Goal: Find specific page/section: Find specific page/section

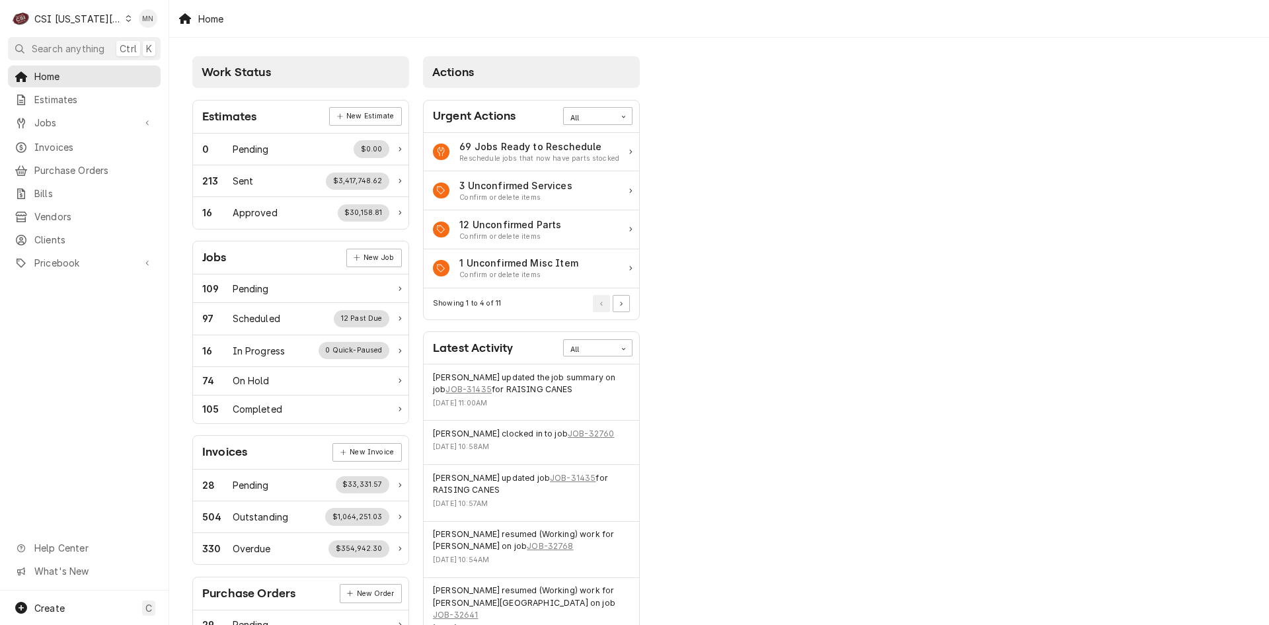
click at [81, 15] on div "CSI Kansas City" at bounding box center [77, 19] width 87 height 14
click at [134, 45] on div "CSI Kentucky" at bounding box center [226, 49] width 193 height 14
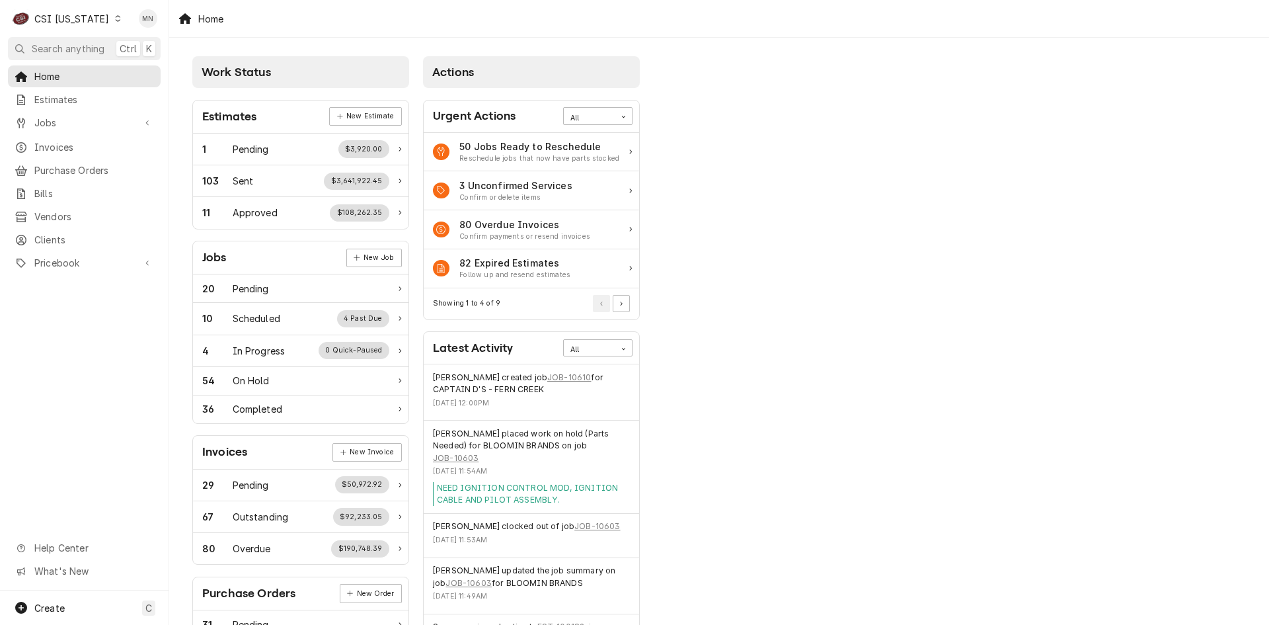
click at [72, 17] on div "CSI Kentucky" at bounding box center [71, 19] width 75 height 14
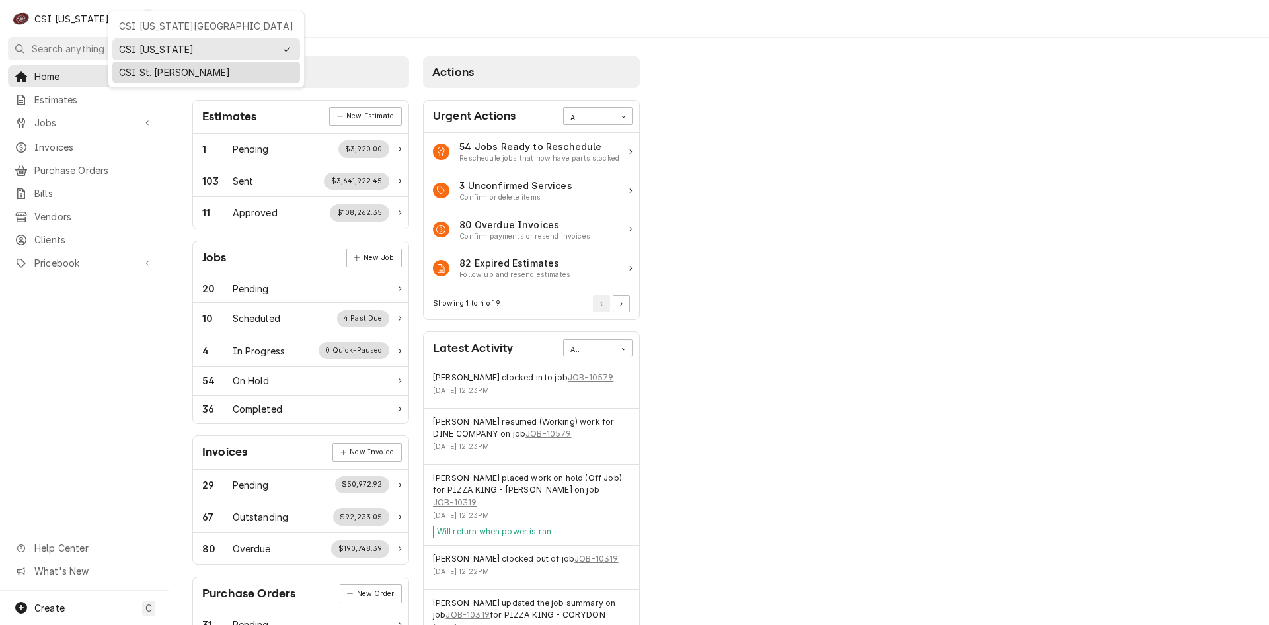
click at [131, 65] on div "CSI St. [PERSON_NAME]" at bounding box center [206, 72] width 174 height 14
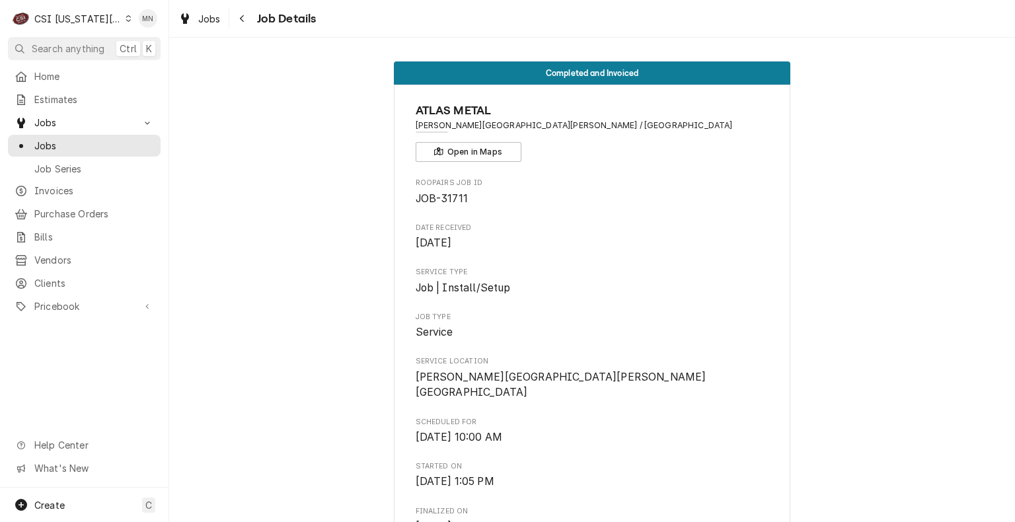
scroll to position [330, 0]
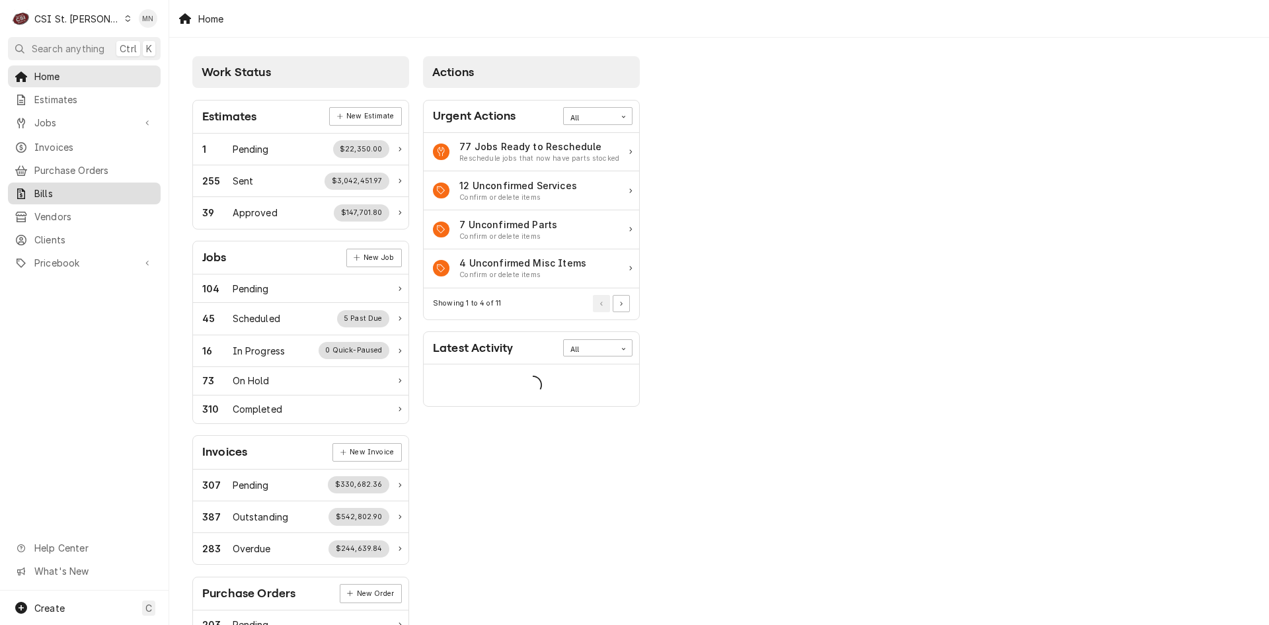
click at [58, 193] on span "Bills" at bounding box center [94, 193] width 120 height 14
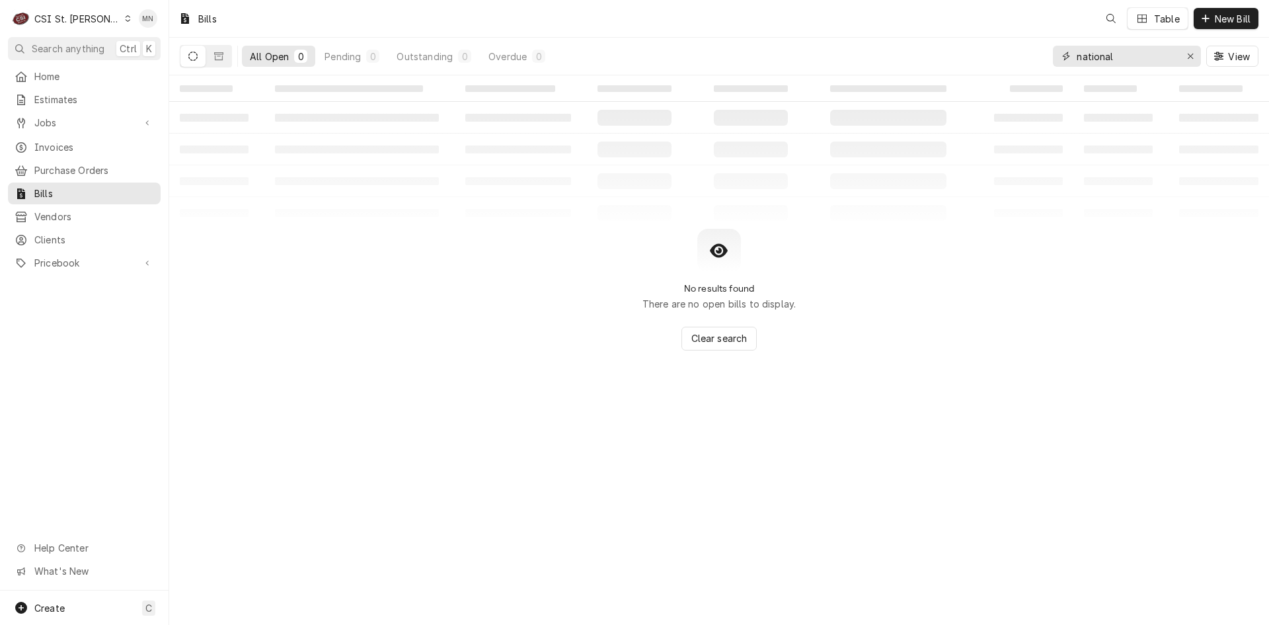
drag, startPoint x: 1120, startPoint y: 59, endPoint x: 920, endPoint y: 61, distance: 200.3
click at [929, 61] on div "All Open 0 Pending 0 Outstanding 0 Overdue 0 national View" at bounding box center [719, 56] width 1079 height 37
type input "401100"
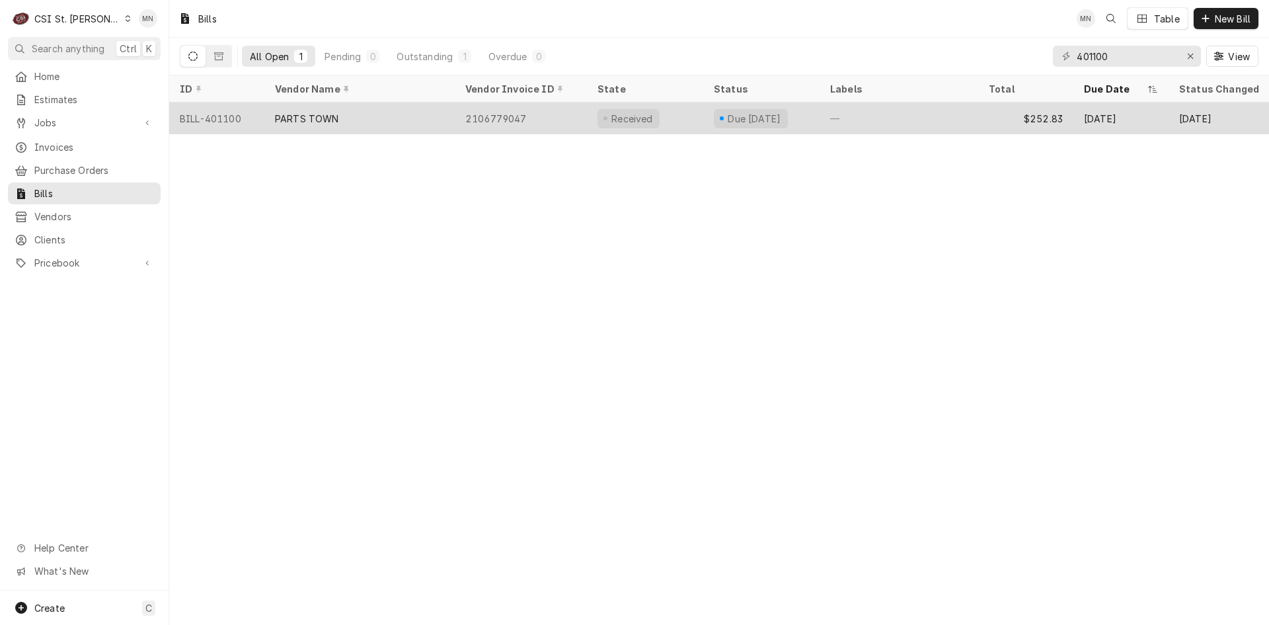
click at [347, 122] on div "PARTS TOWN" at bounding box center [359, 118] width 190 height 32
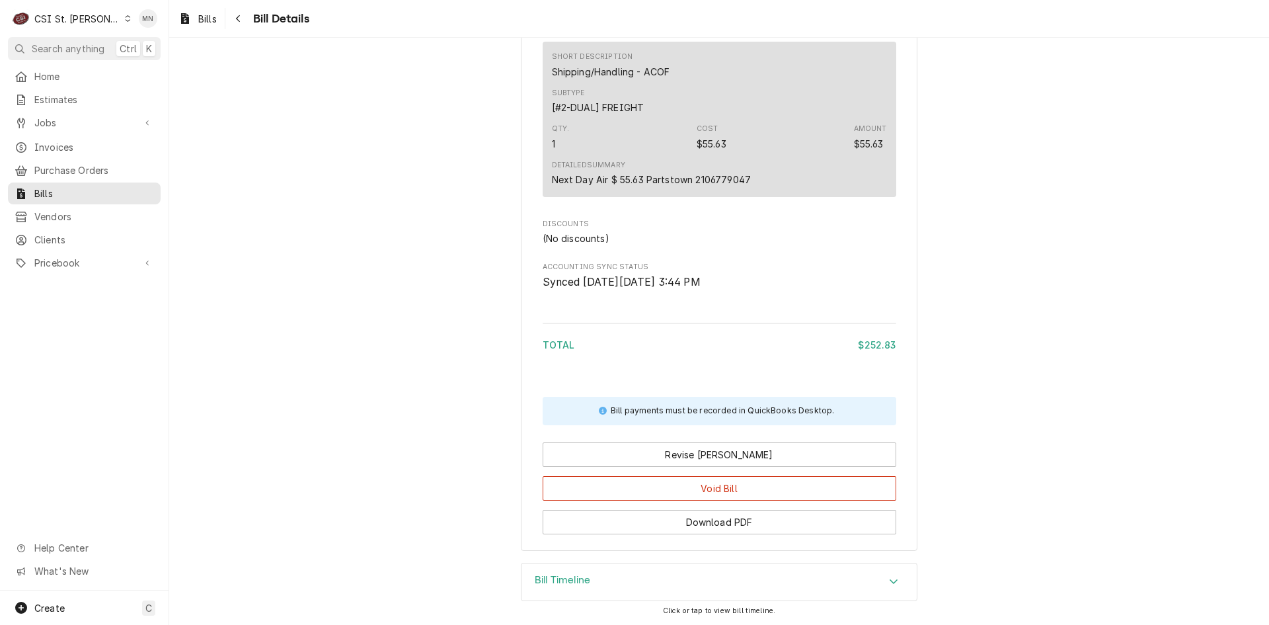
scroll to position [942, 0]
click at [848, 582] on div "Bill Timeline" at bounding box center [718, 581] width 395 height 37
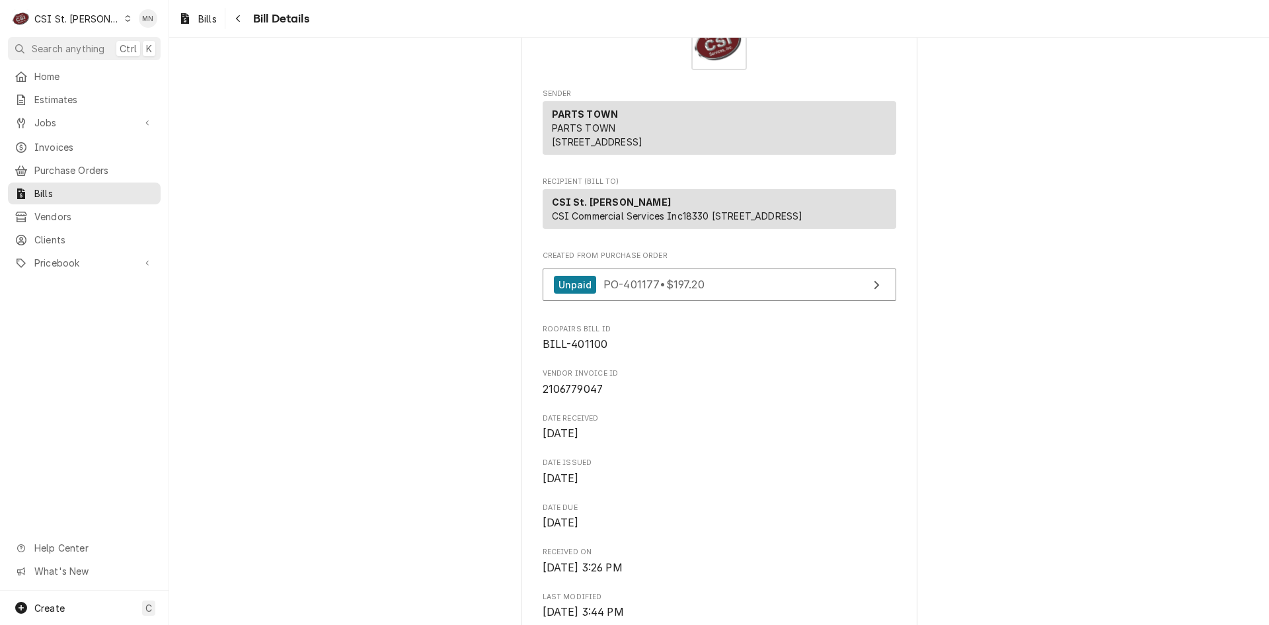
scroll to position [7, 0]
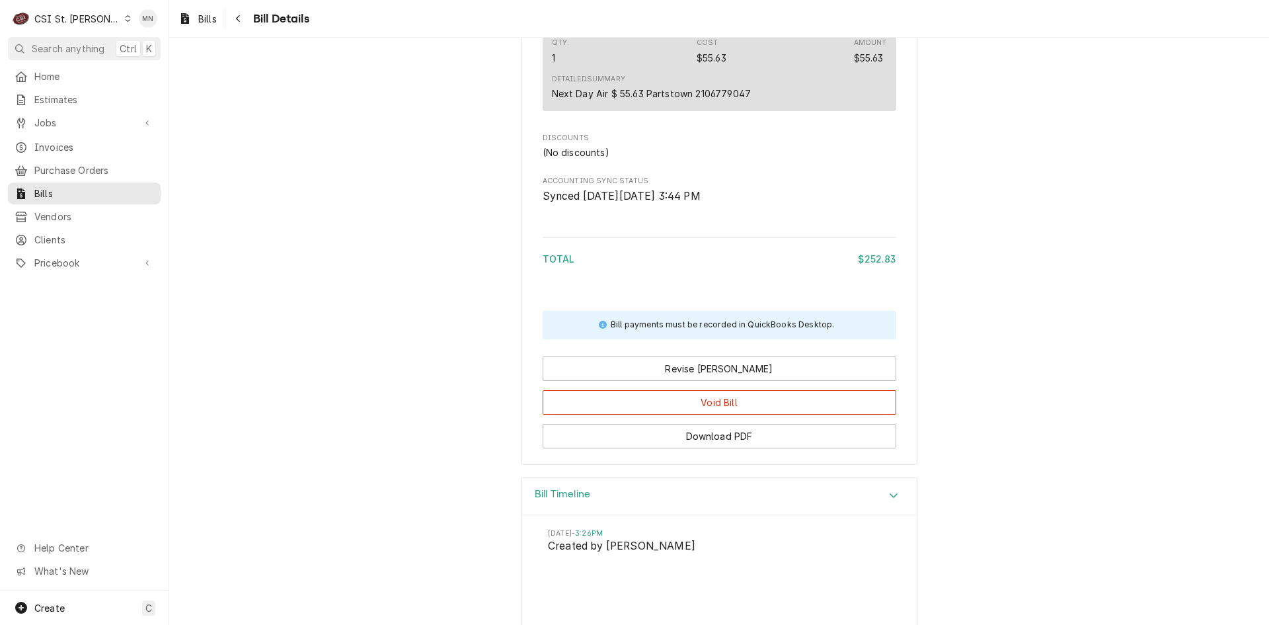
scroll to position [1065, 0]
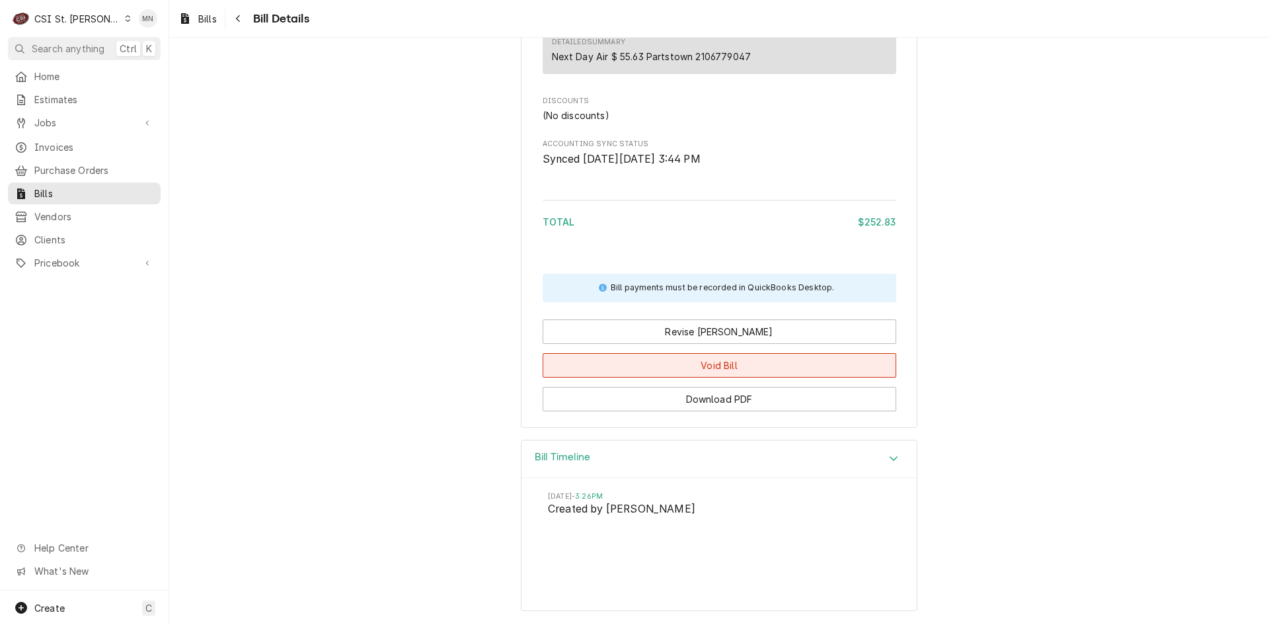
click at [708, 364] on button "Void Bill" at bounding box center [720, 365] width 354 height 24
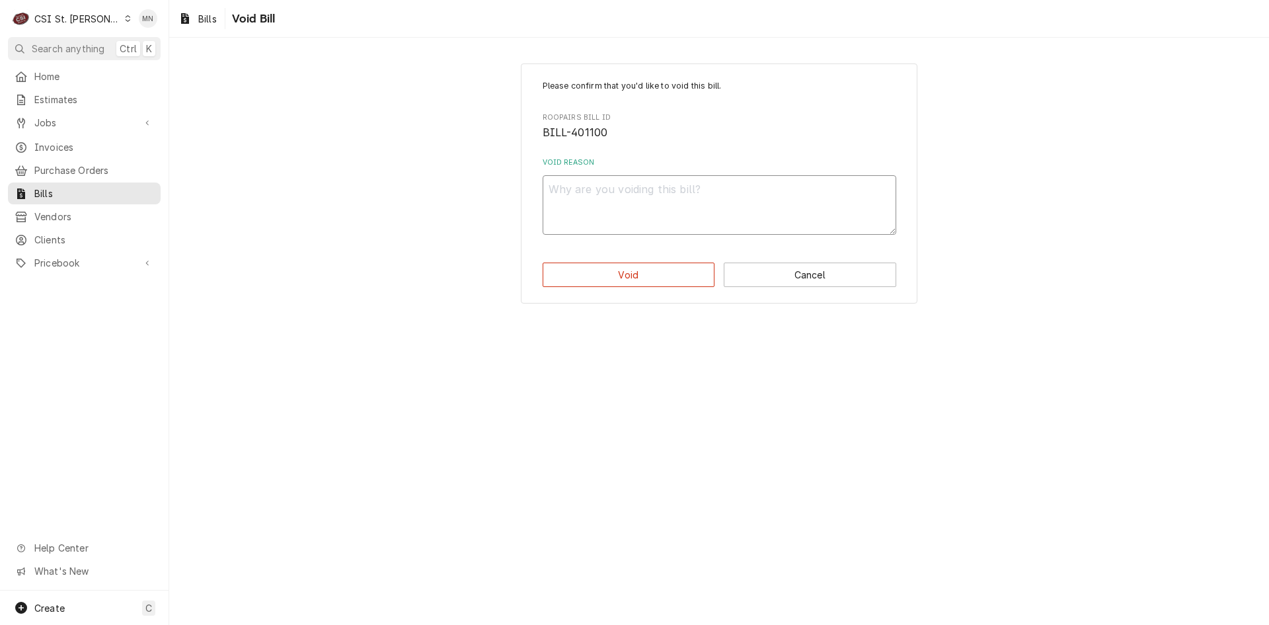
click at [627, 199] on textarea "Void Reason" at bounding box center [720, 204] width 354 height 59
click at [621, 202] on textarea "Void Reason" at bounding box center [720, 204] width 354 height 59
type textarea "x"
type textarea "e"
type textarea "x"
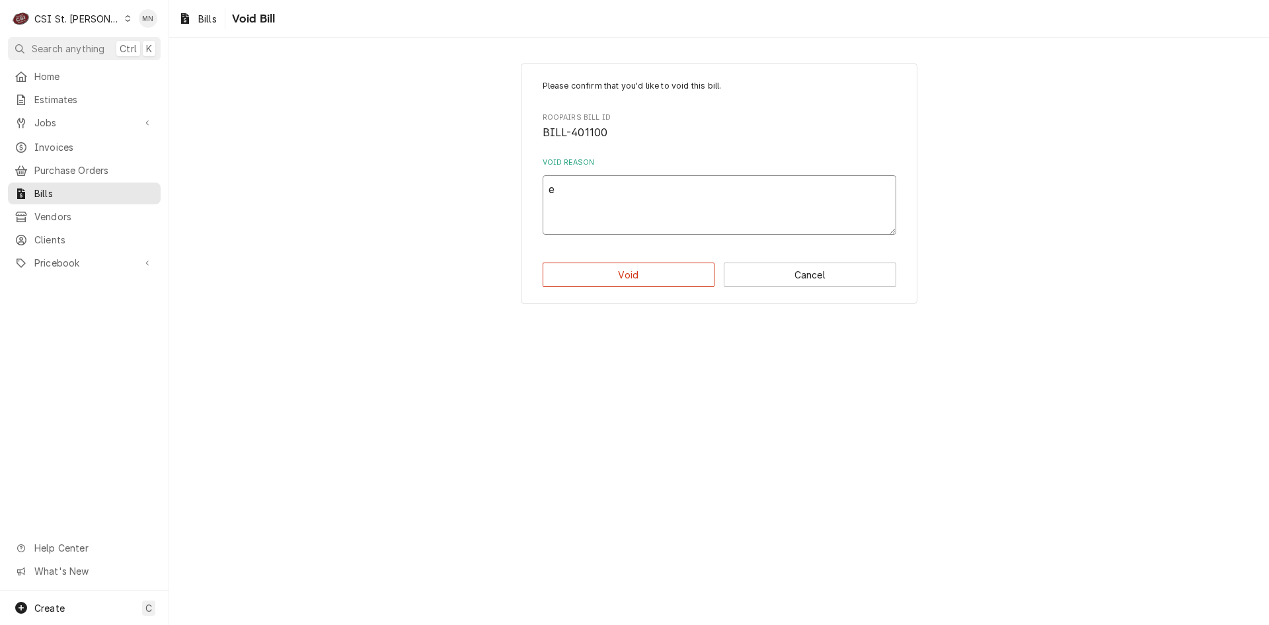
type textarea "en"
type textarea "x"
type textarea "ent"
type textarea "x"
type textarea "entr"
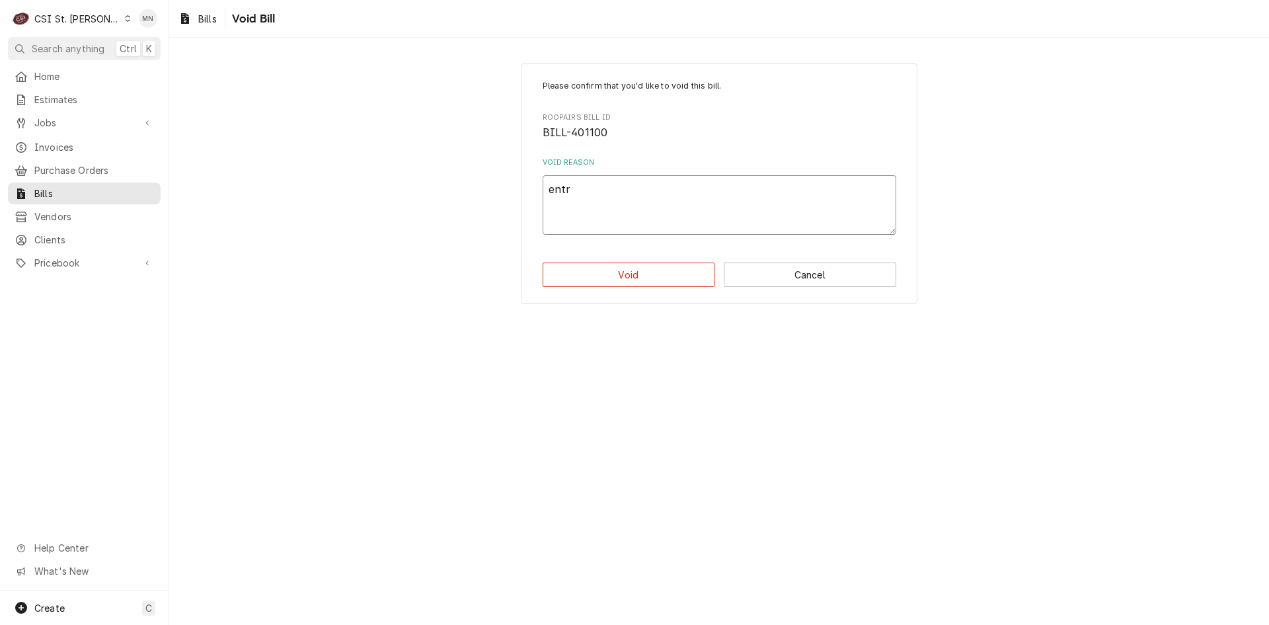
type textarea "x"
type textarea "ent"
type textarea "x"
type textarea "ente"
type textarea "x"
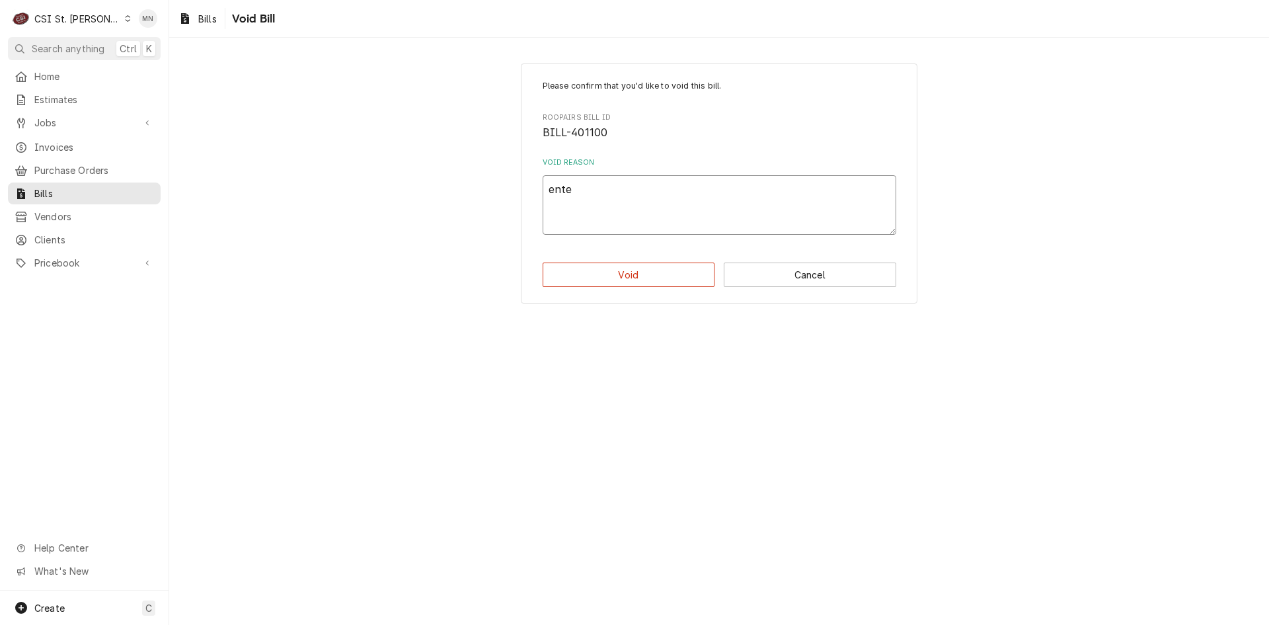
type textarea "enter"
type textarea "x"
type textarea "entere"
type textarea "x"
type textarea "entered"
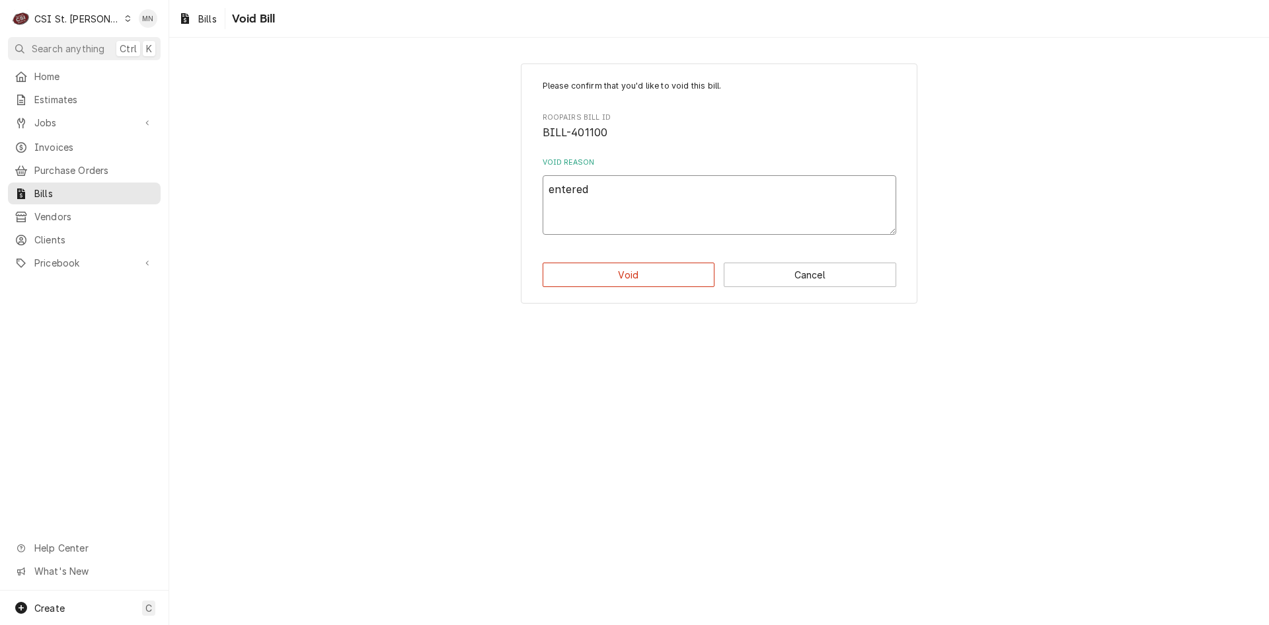
type textarea "x"
type textarea "entered"
type textarea "x"
type textarea "entered b"
type textarea "x"
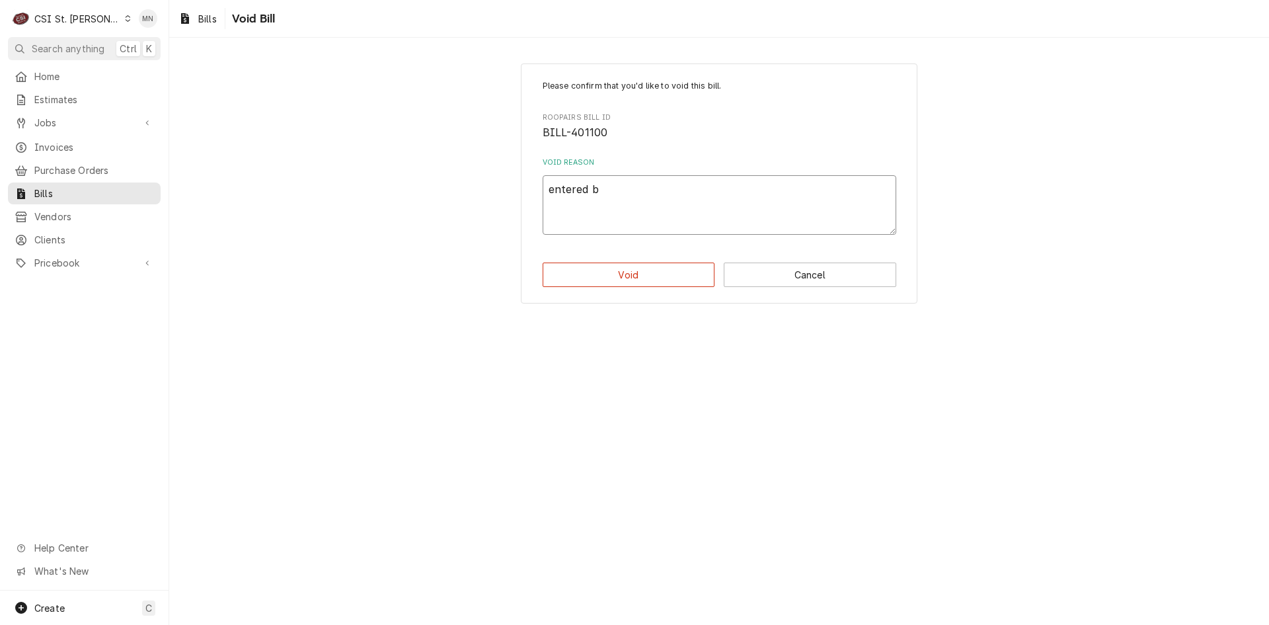
type textarea "entered bi"
type textarea "x"
type textarea "entered bil"
type textarea "x"
type textarea "entered bill"
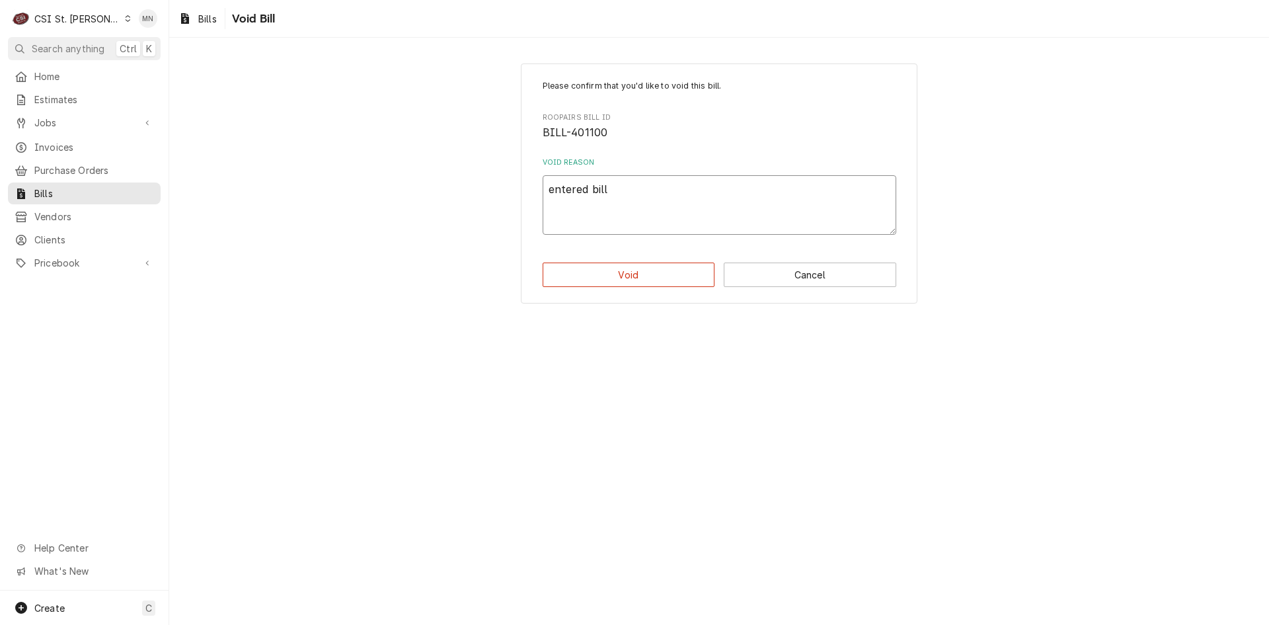
type textarea "x"
type textarea "entered bill"
type textarea "x"
type textarea "entered bill t"
type textarea "x"
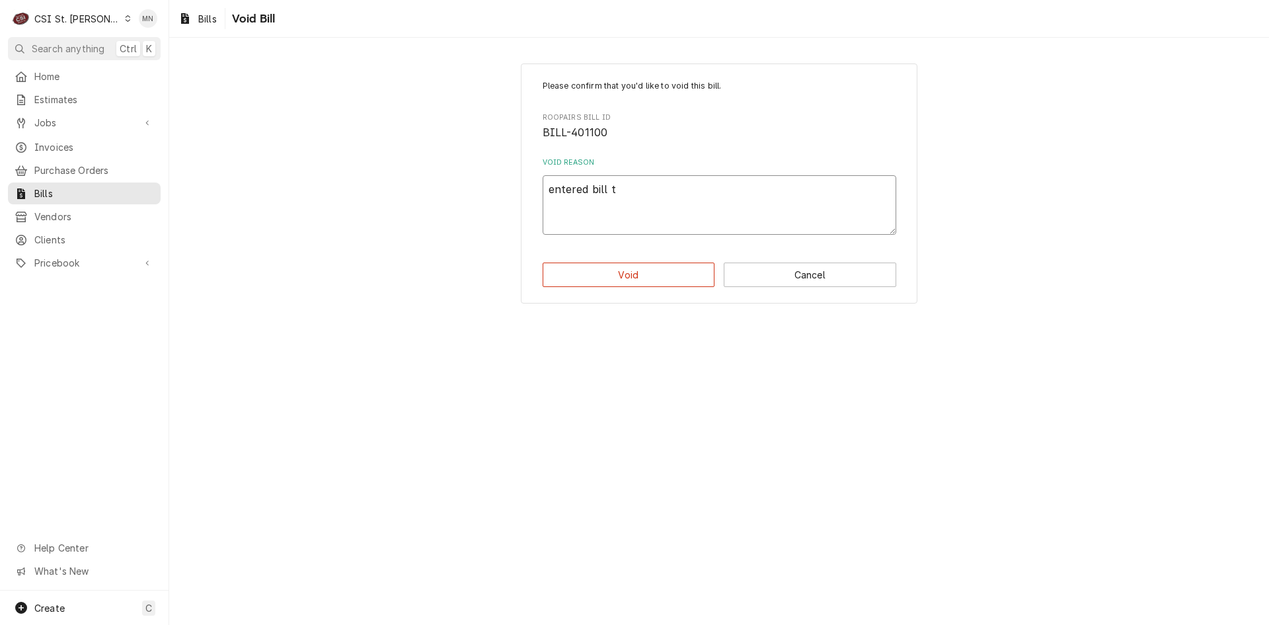
type textarea "entered bill tw"
type textarea "x"
type textarea "entered bill twi"
type textarea "x"
type textarea "entered bill twic"
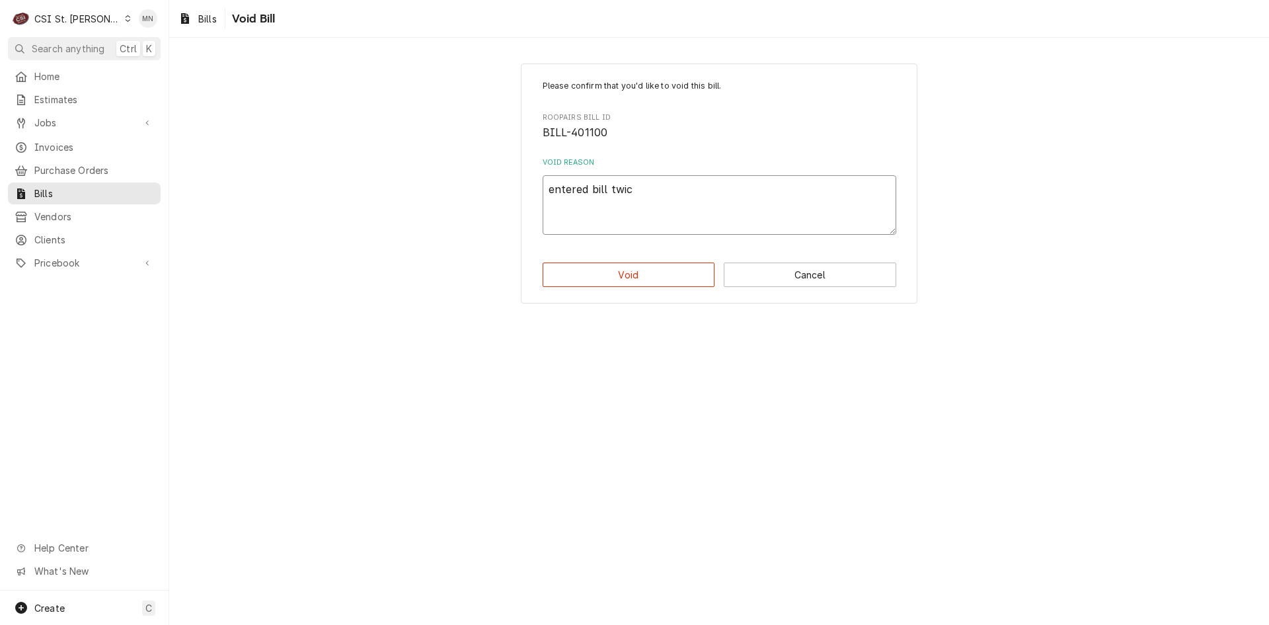
type textarea "x"
type textarea "entered bill twice"
click at [624, 273] on button "Void" at bounding box center [629, 274] width 173 height 24
type textarea "x"
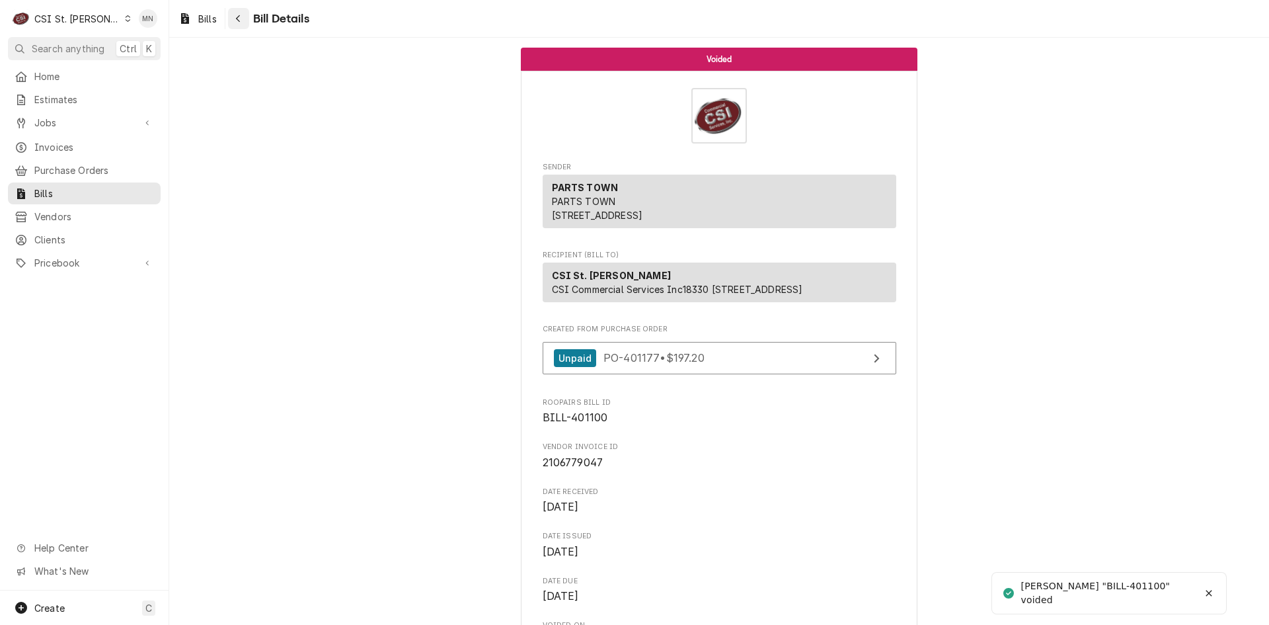
click at [241, 19] on icon "Navigate back" at bounding box center [238, 18] width 6 height 9
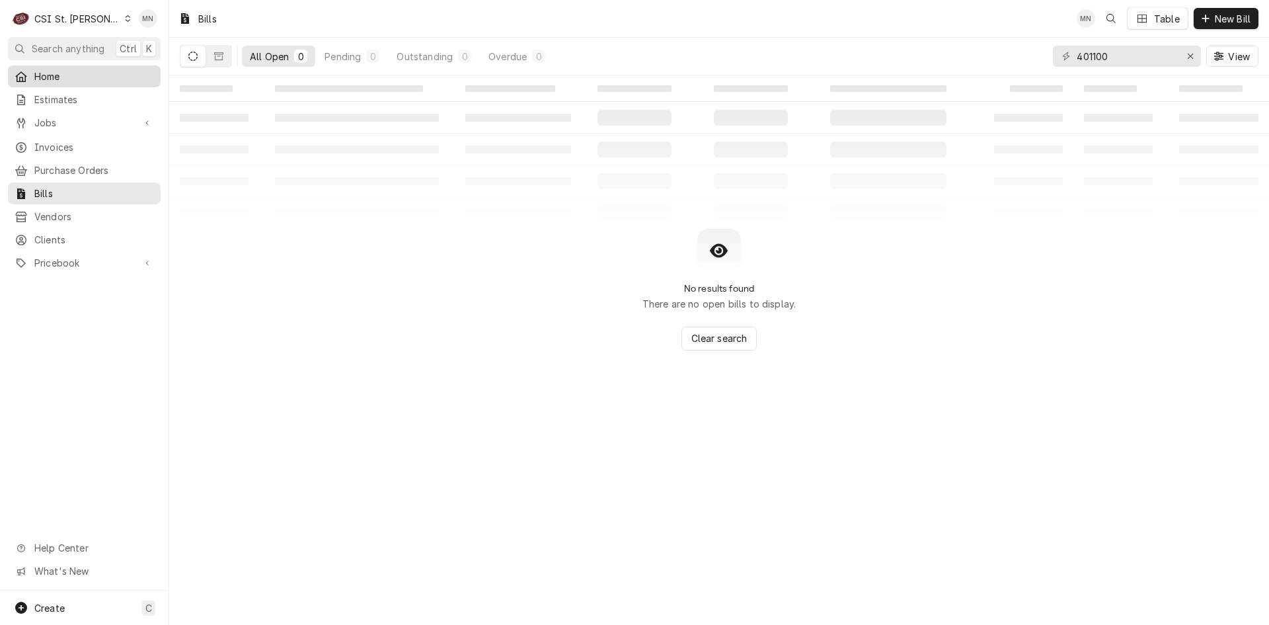
click at [50, 74] on span "Home" at bounding box center [94, 76] width 120 height 14
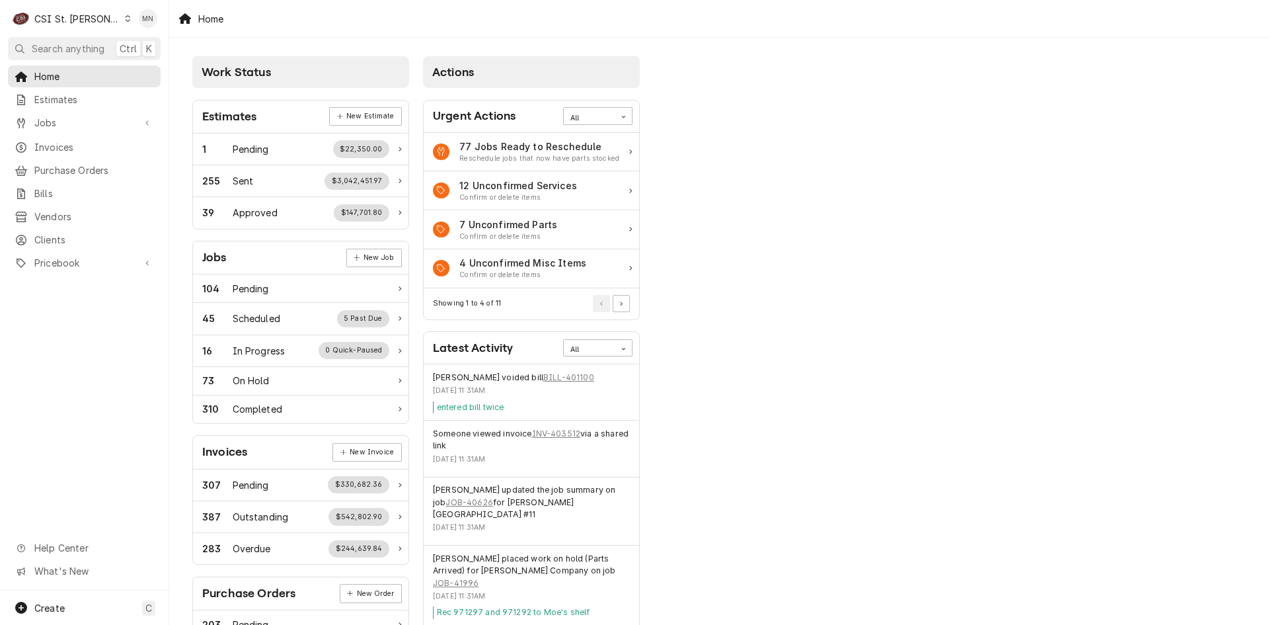
click at [1042, 248] on div "Work Status Estimates New Estimate 1 Pending $22,350.00 255 Sent $3,042,451.97 …" at bounding box center [719, 481] width 1100 height 886
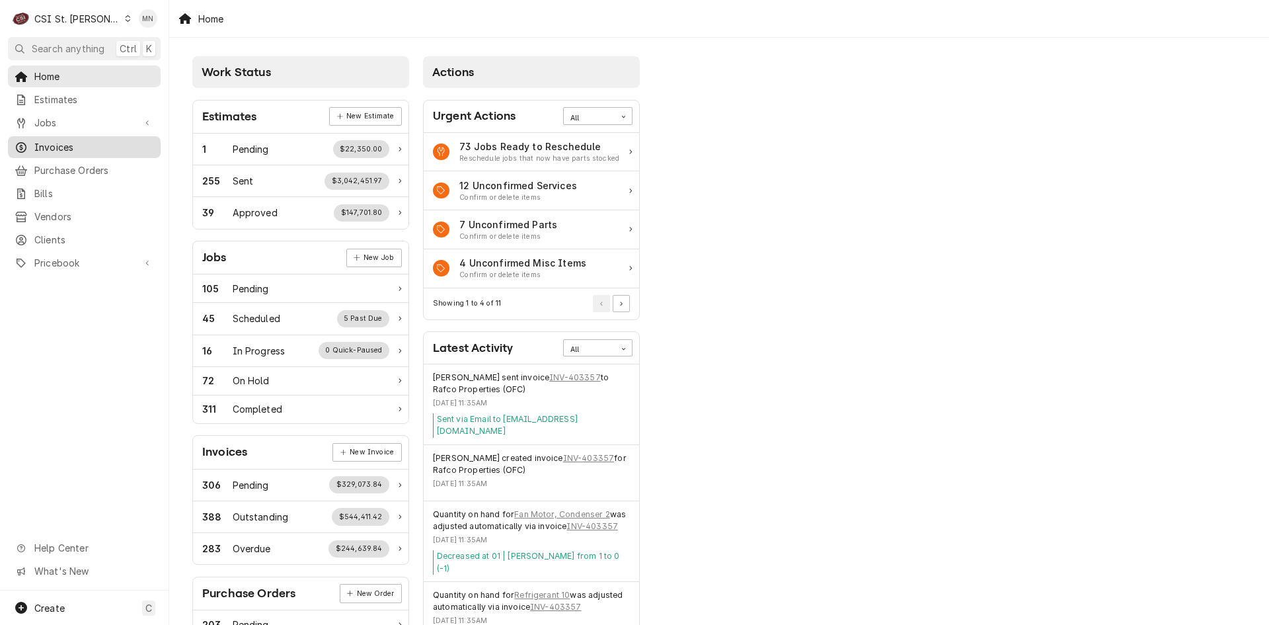
click at [61, 140] on span "Invoices" at bounding box center [94, 147] width 120 height 14
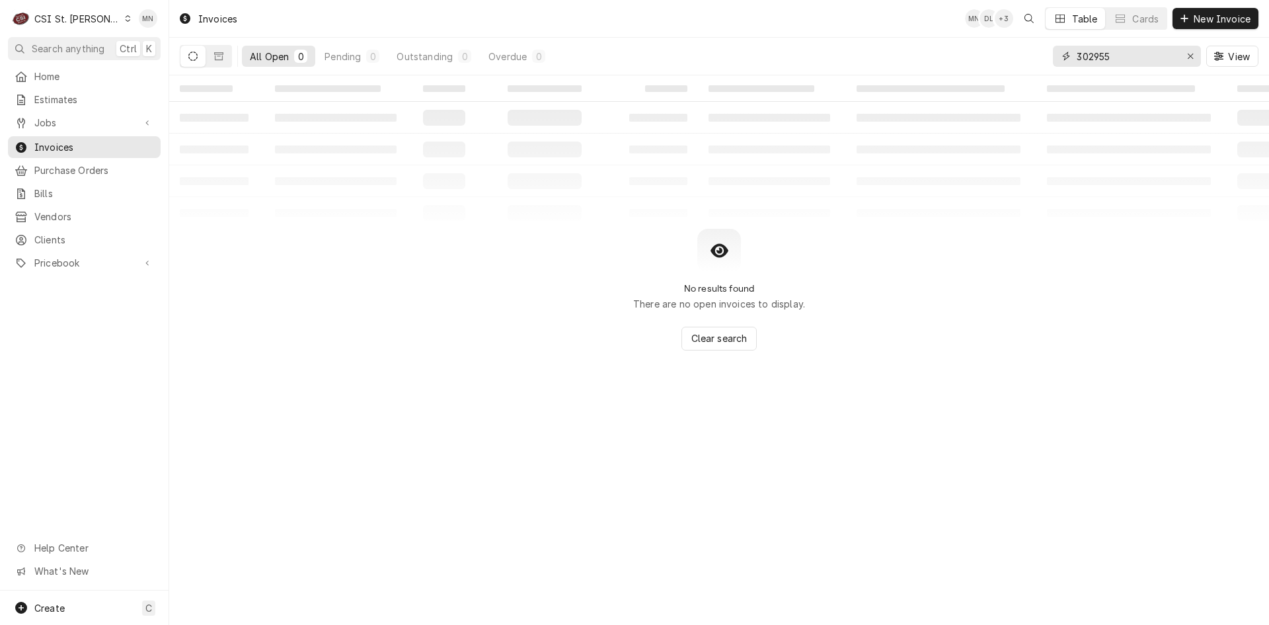
drag, startPoint x: 1142, startPoint y: 54, endPoint x: 980, endPoint y: 44, distance: 162.2
click at [981, 44] on div "All Open 0 Pending 0 Outstanding 0 Overdue 0 302955 View" at bounding box center [719, 56] width 1079 height 37
type input "403535"
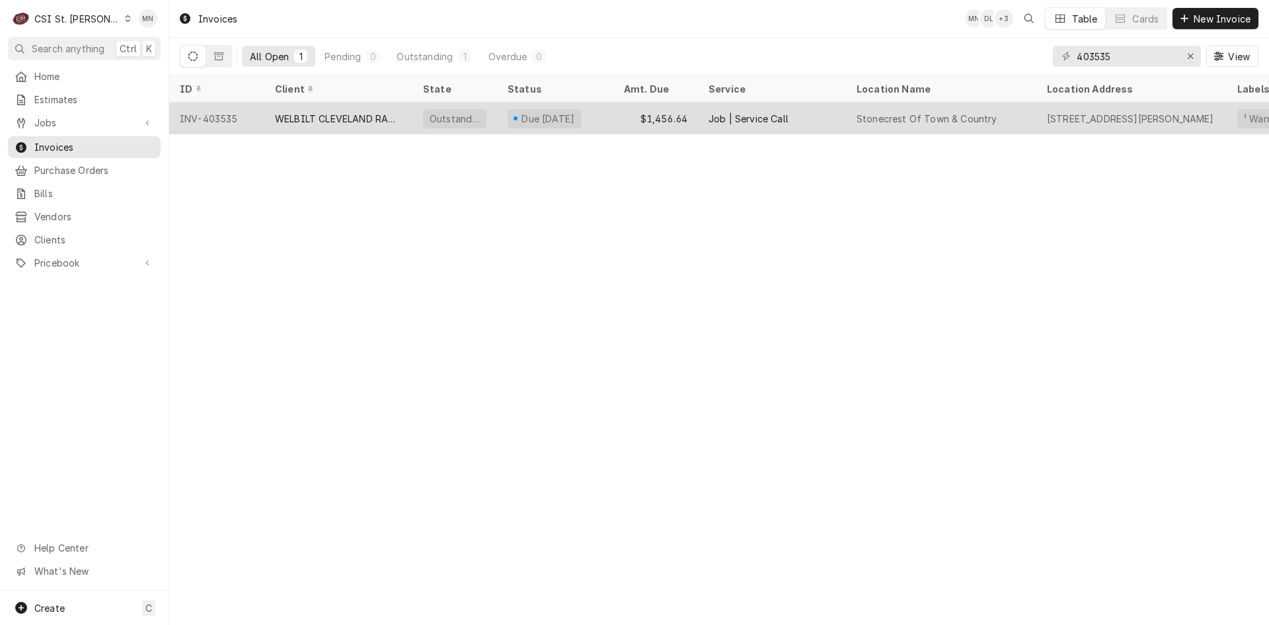
click at [354, 123] on div "WELBILT CLEVELAND RANGE" at bounding box center [338, 118] width 148 height 32
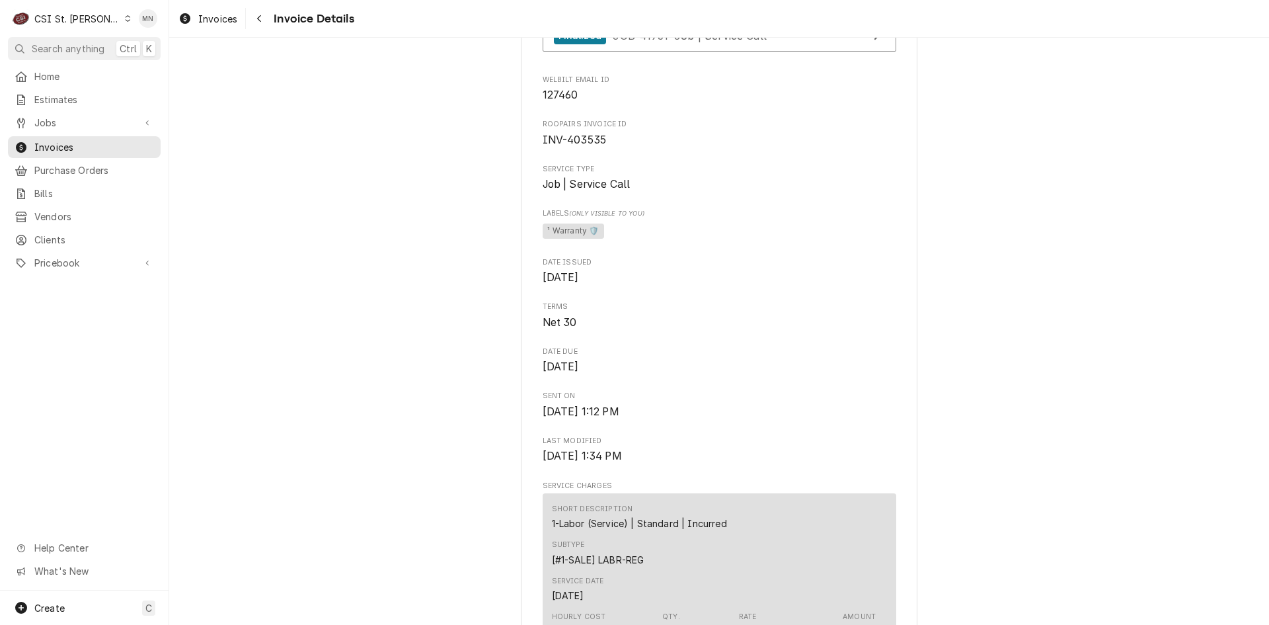
scroll to position [330, 0]
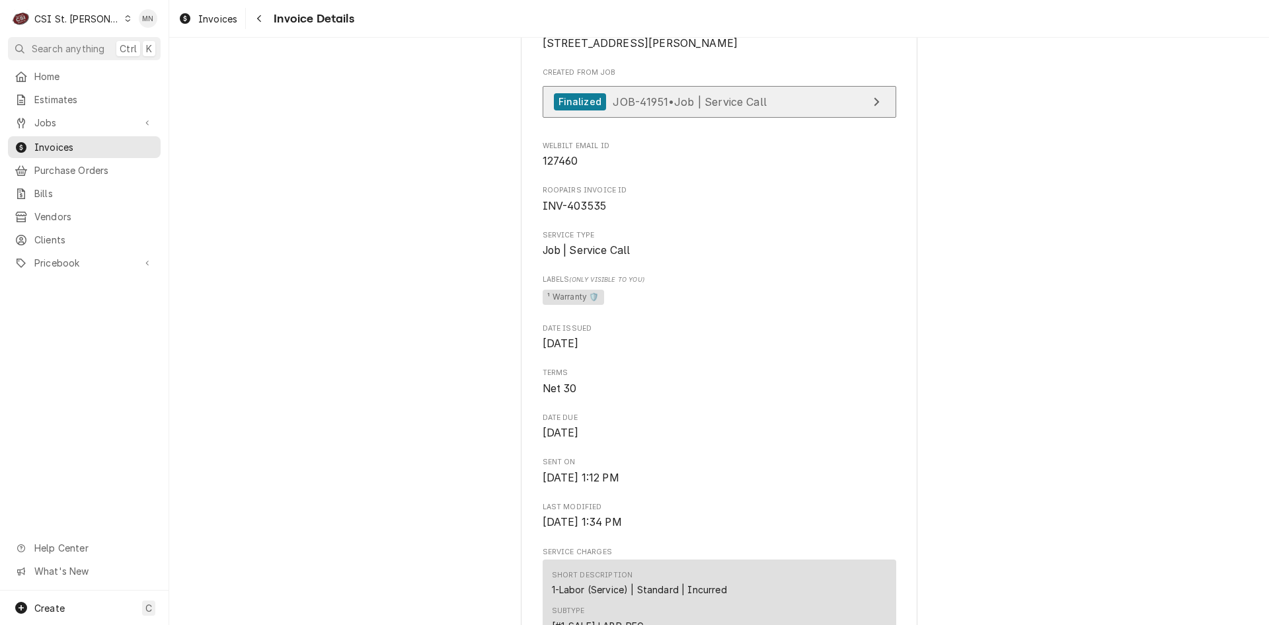
click at [694, 108] on span "JOB-41951 • Job | Service Call" at bounding box center [690, 101] width 154 height 13
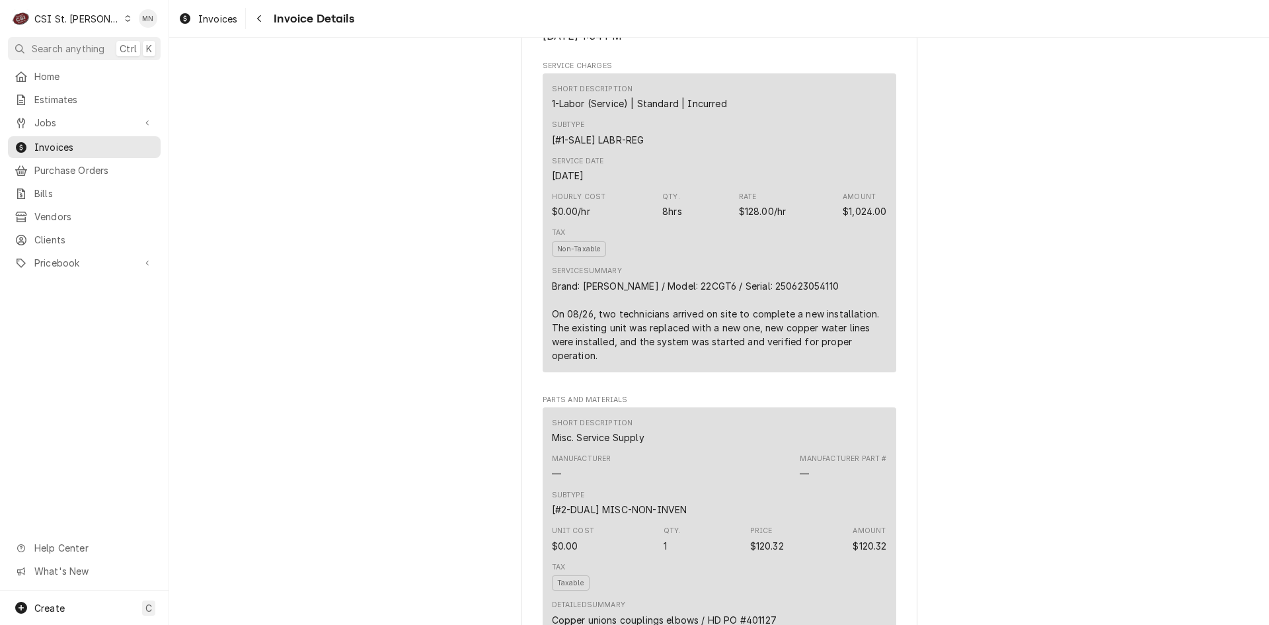
scroll to position [793, 0]
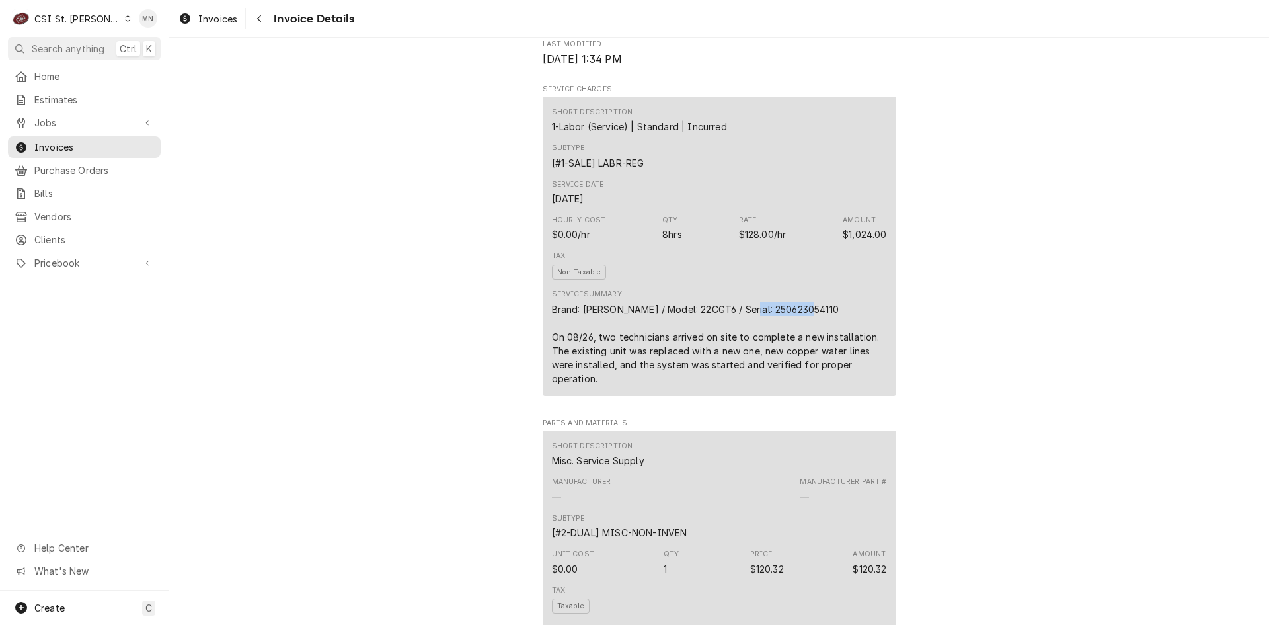
drag, startPoint x: 803, startPoint y: 352, endPoint x: 738, endPoint y: 357, distance: 65.6
click at [738, 357] on div "Brand: [PERSON_NAME] / Model: 22CGT6 / Serial: 250623054110 On 08/26, two techn…" at bounding box center [719, 343] width 335 height 83
copy div "250623054110"
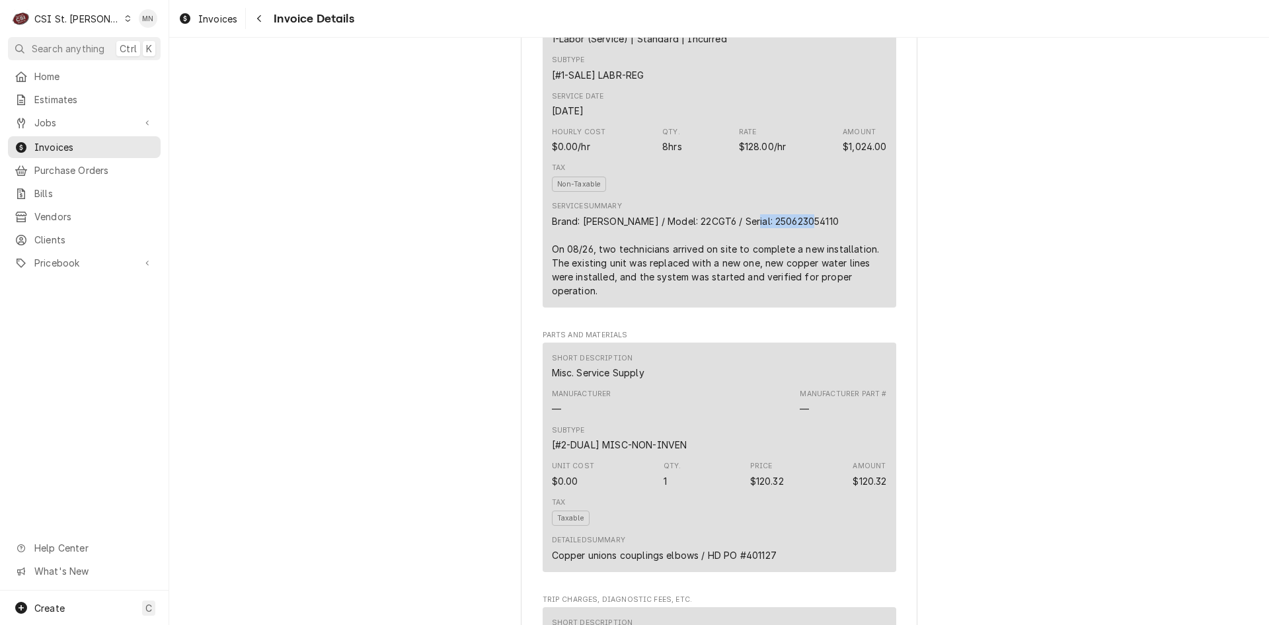
scroll to position [925, 0]
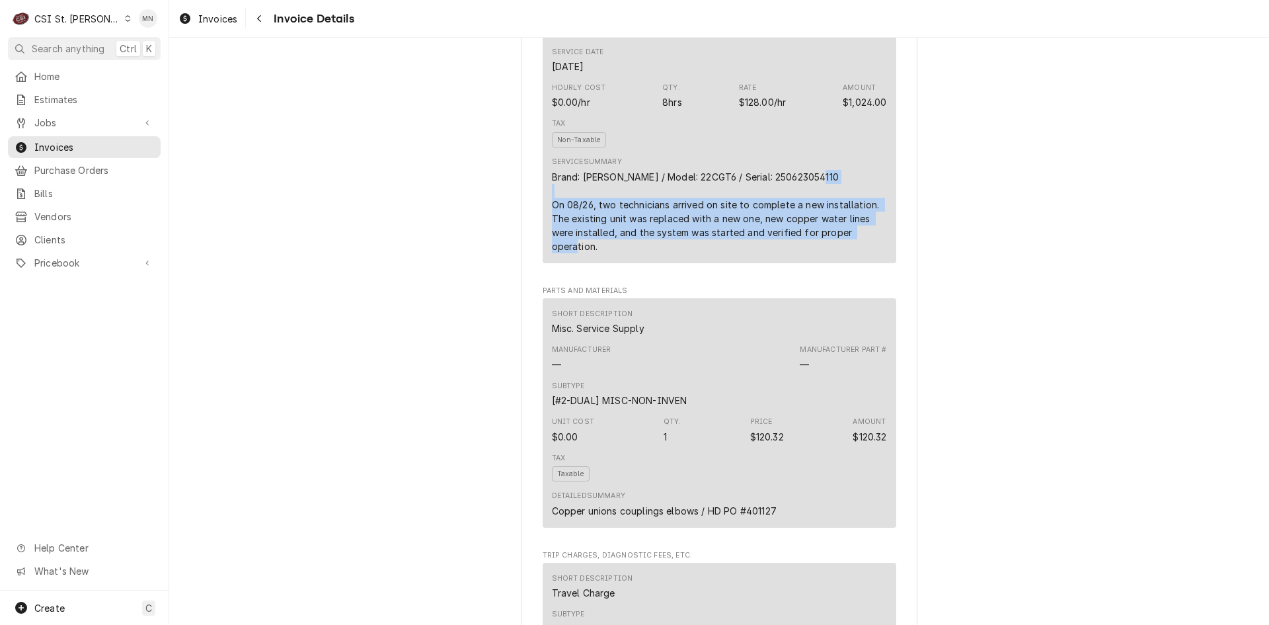
drag, startPoint x: 543, startPoint y: 249, endPoint x: 728, endPoint y: 292, distance: 190.6
click at [728, 263] on div "Short Description 1-Labor (Service) | Standard | Incurred Subtype [#1-SALE] LAB…" at bounding box center [720, 113] width 354 height 299
copy div "On 08/26, two technicians arrived on site to complete a new installation. The e…"
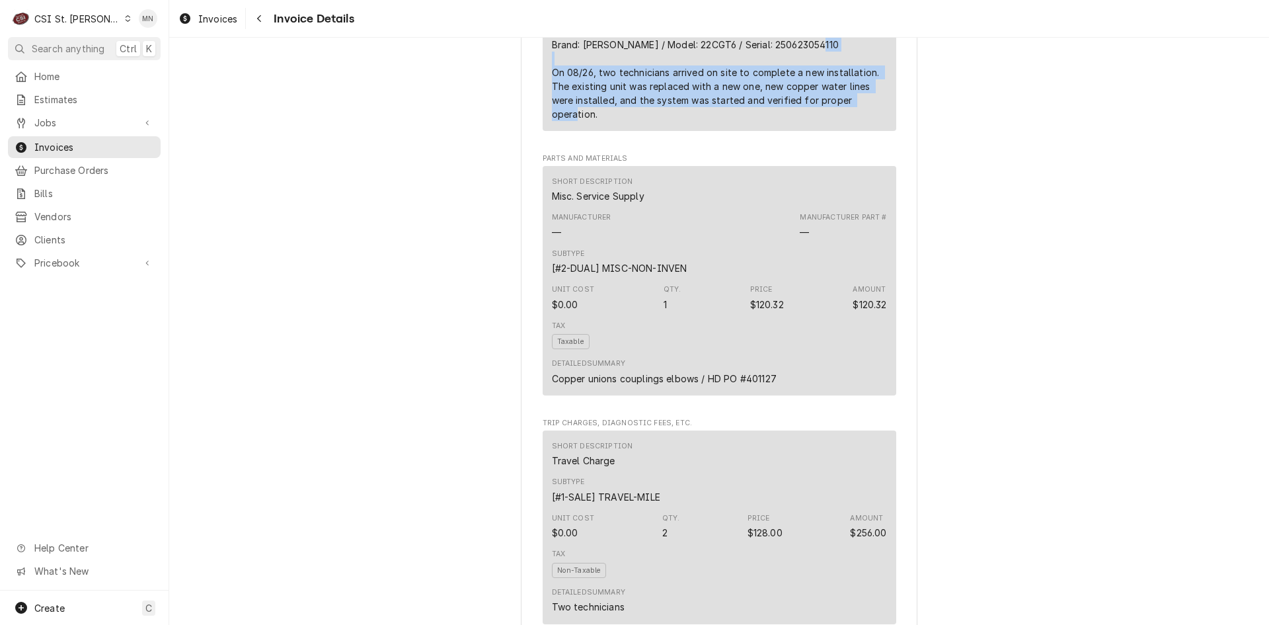
scroll to position [1124, 0]
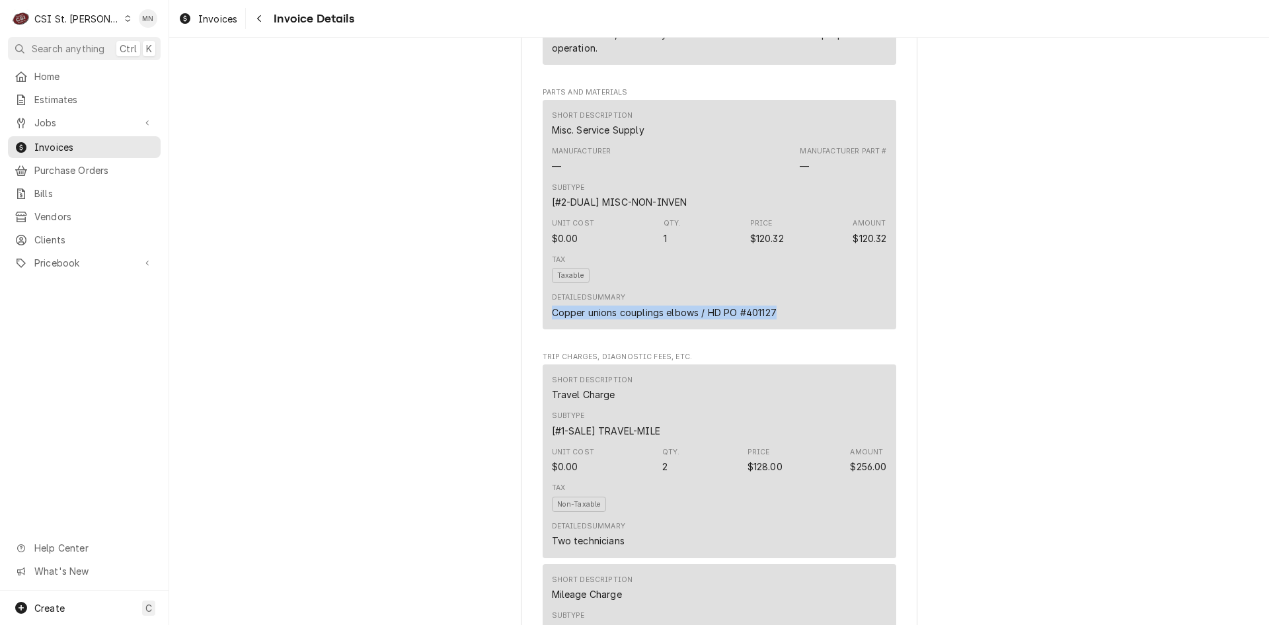
drag, startPoint x: 545, startPoint y: 355, endPoint x: 773, endPoint y: 358, distance: 227.4
click at [773, 329] on div "Short Description Misc. Service Supply Manufacturer — Manufacturer Part # — Sub…" at bounding box center [720, 214] width 354 height 229
copy div "Copper unions couplings elbows / HD PO #401127"
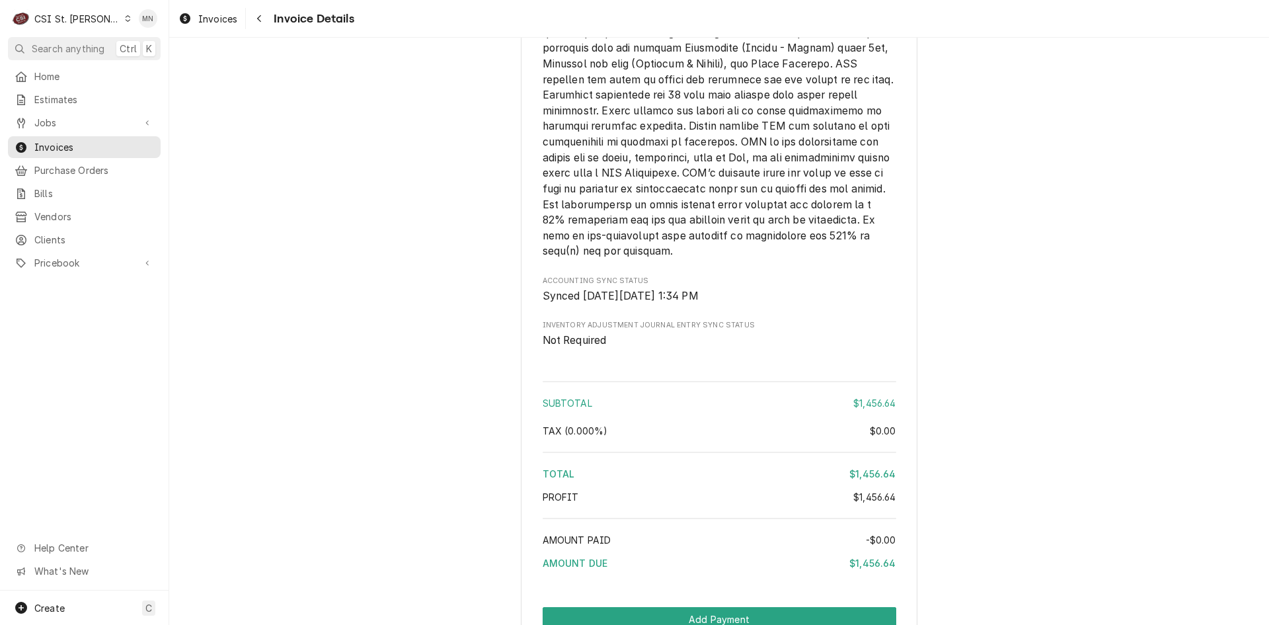
scroll to position [2555, 0]
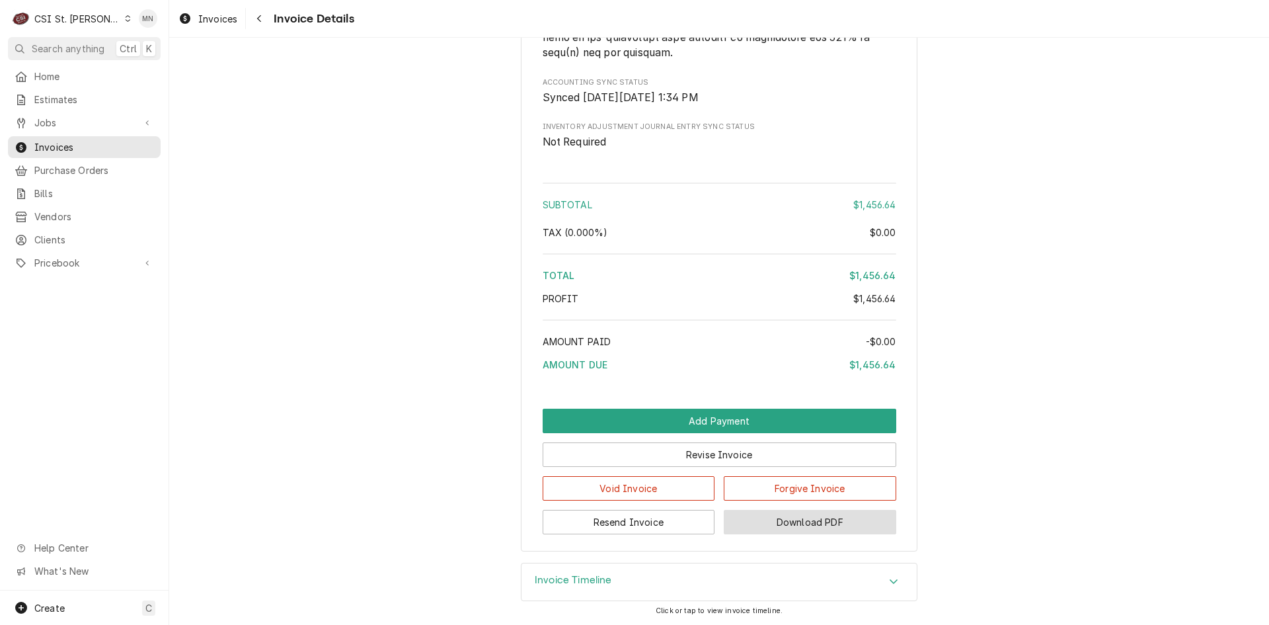
click at [825, 525] on button "Download PDF" at bounding box center [810, 522] width 173 height 24
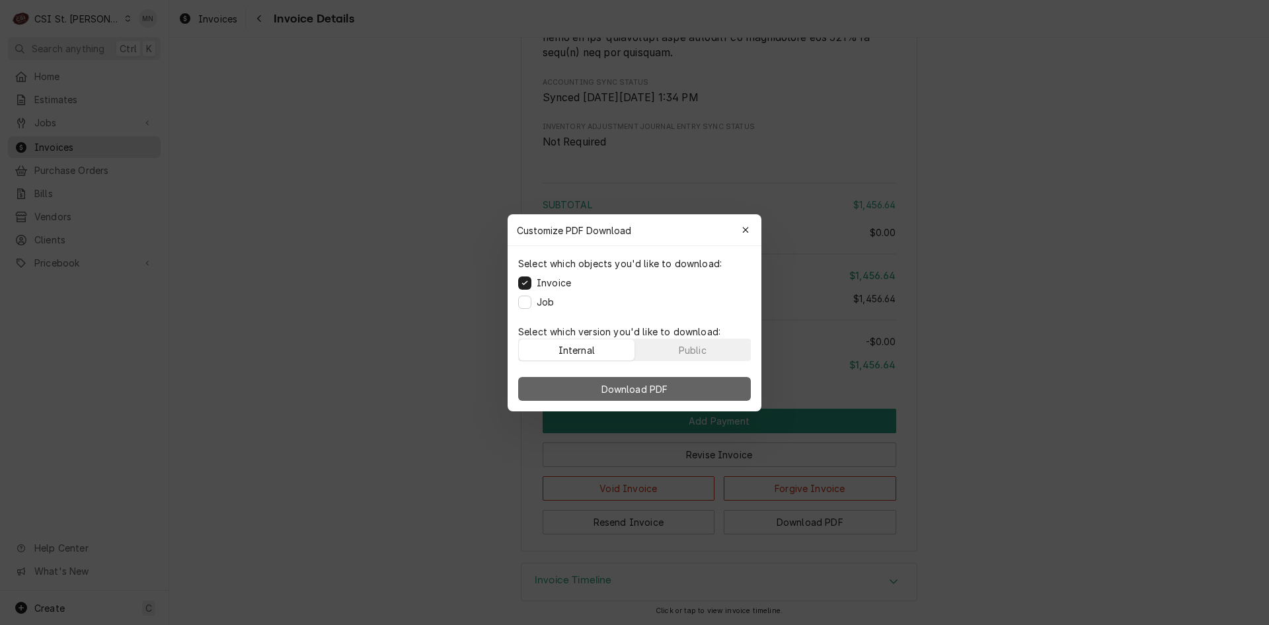
click at [602, 392] on span "Download PDF" at bounding box center [635, 388] width 72 height 14
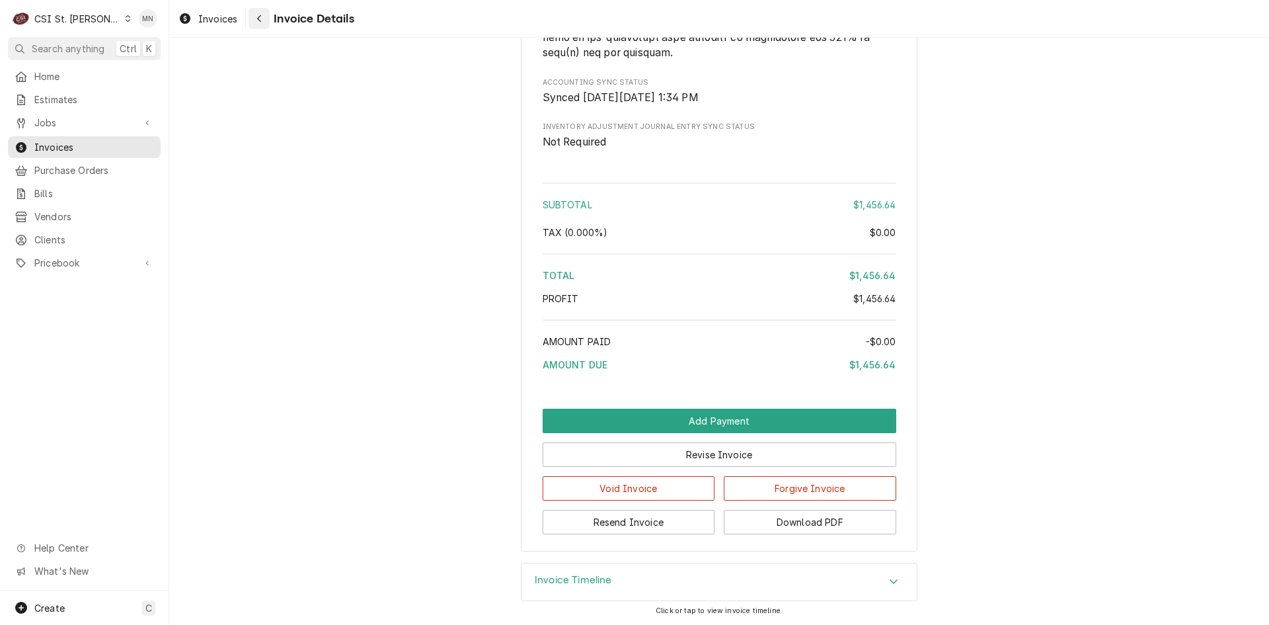
click at [252, 22] on button "Navigate back" at bounding box center [259, 18] width 21 height 21
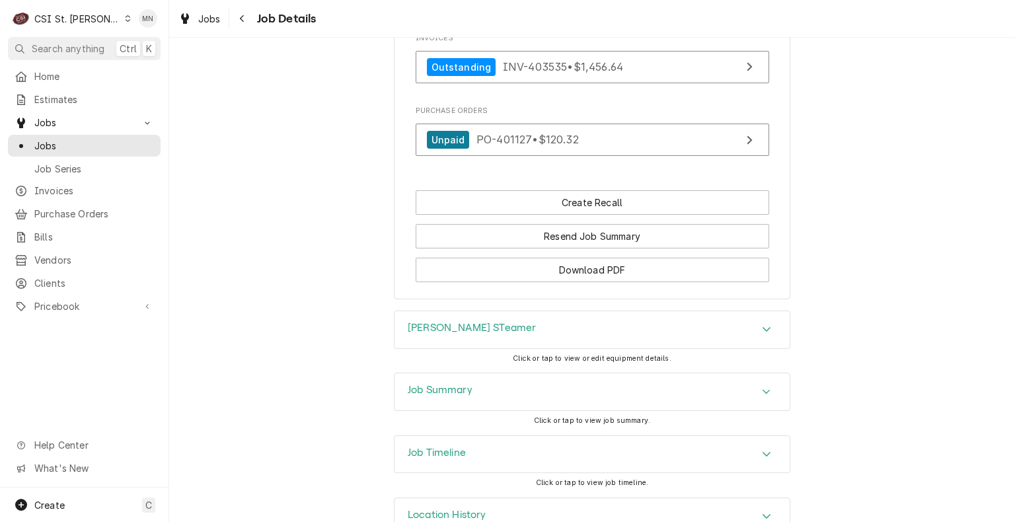
scroll to position [1396, 0]
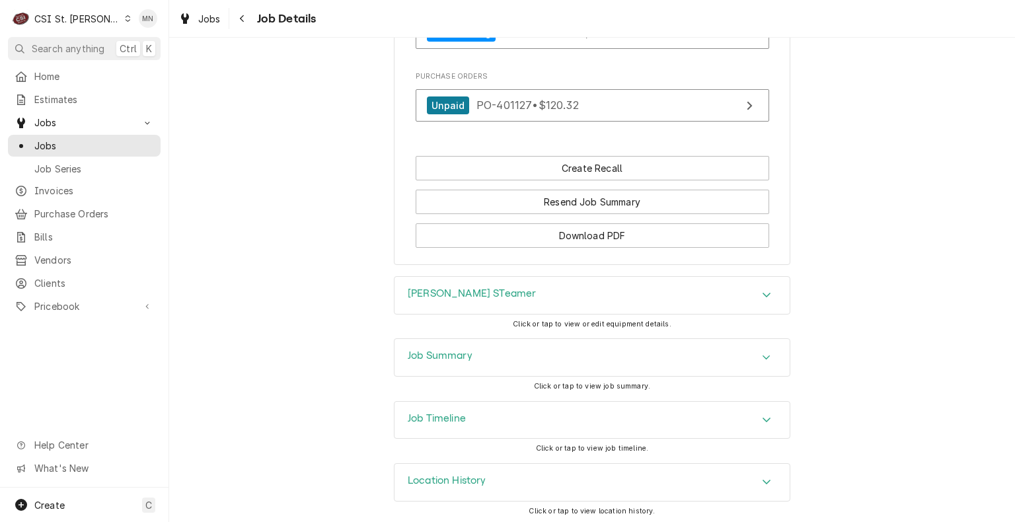
click at [506, 358] on div "Job Summary" at bounding box center [592, 357] width 395 height 37
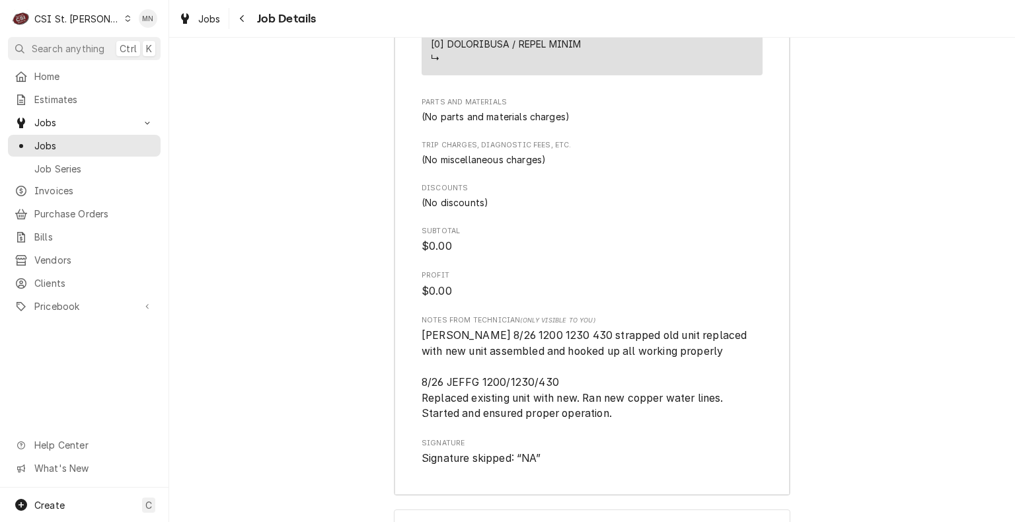
scroll to position [2996, 0]
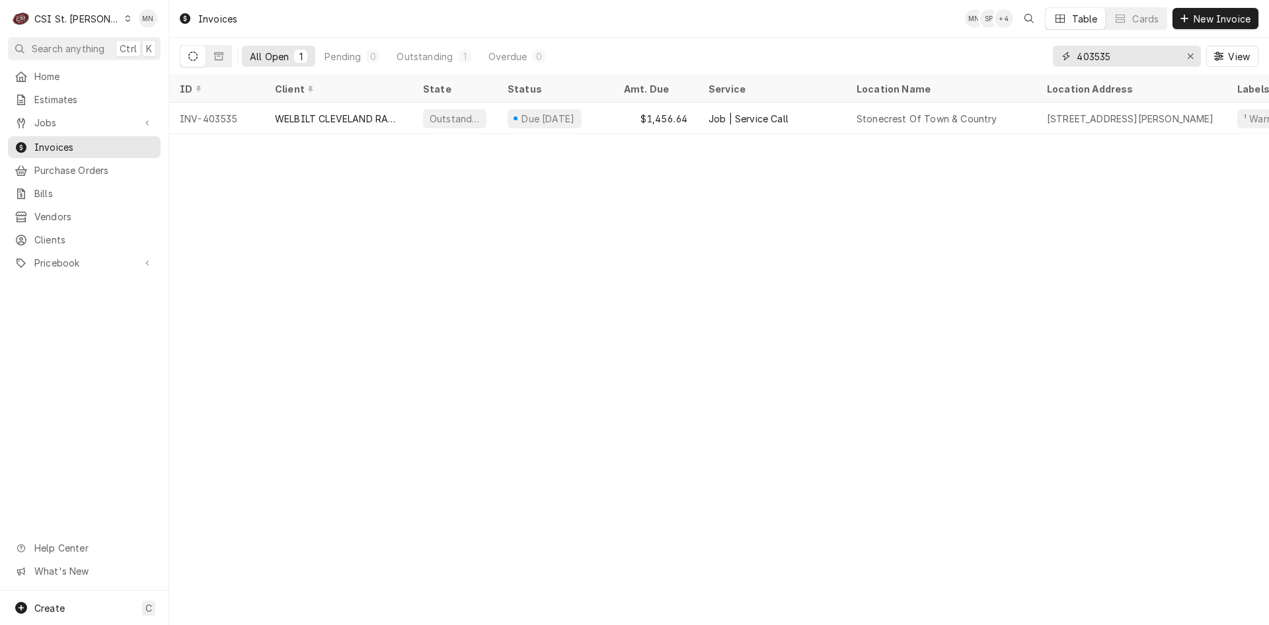
drag, startPoint x: 1147, startPoint y: 57, endPoint x: 943, endPoint y: 59, distance: 204.2
click at [943, 59] on div "All Open 1 Pending 0 Outstanding 1 Overdue 0 403535 View" at bounding box center [719, 56] width 1079 height 37
type input "403868"
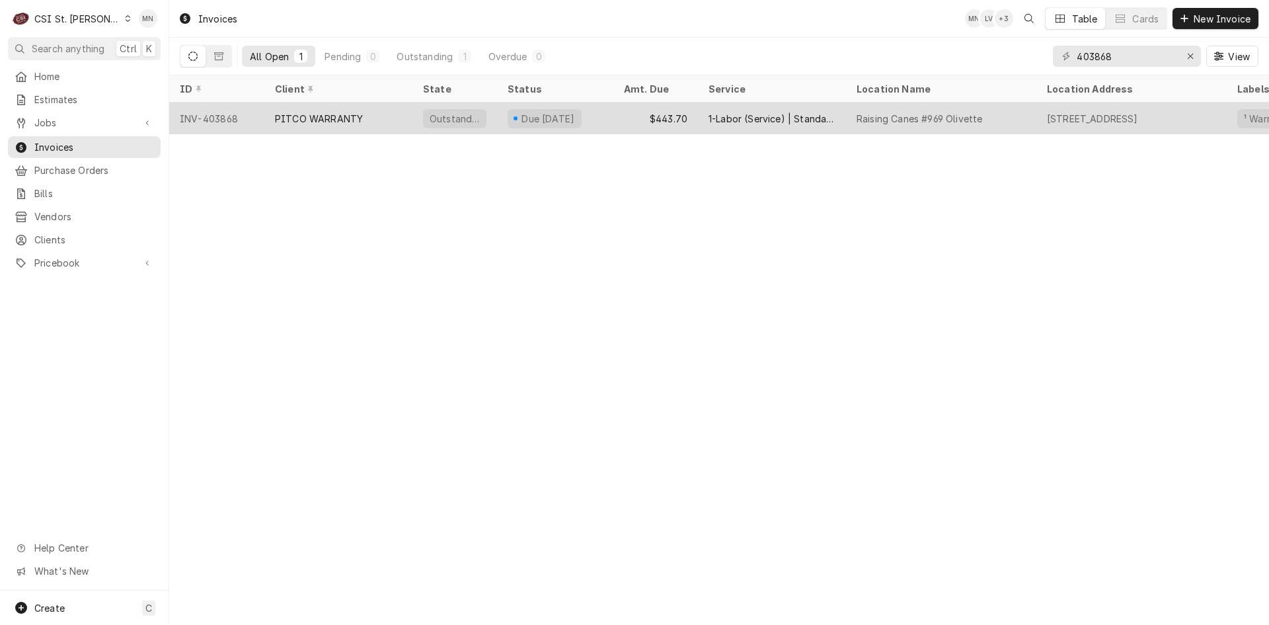
click at [288, 123] on div "PITCO WARRANTY" at bounding box center [338, 118] width 148 height 32
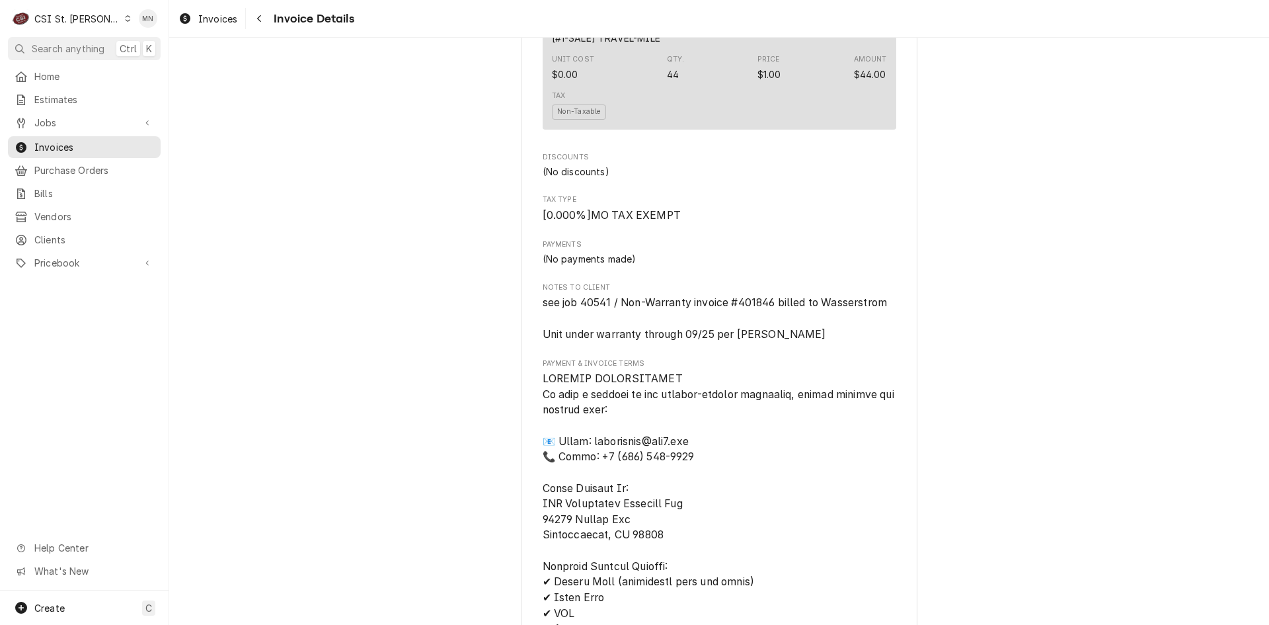
scroll to position [1784, 0]
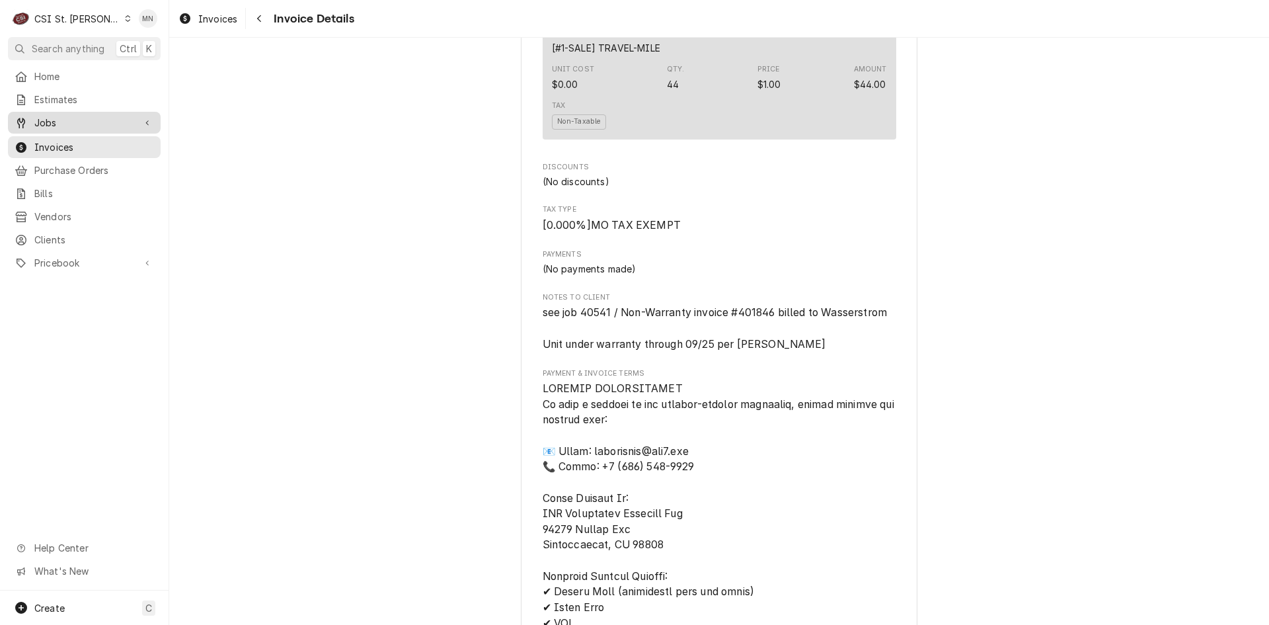
click at [68, 116] on span "Jobs" at bounding box center [84, 123] width 100 height 14
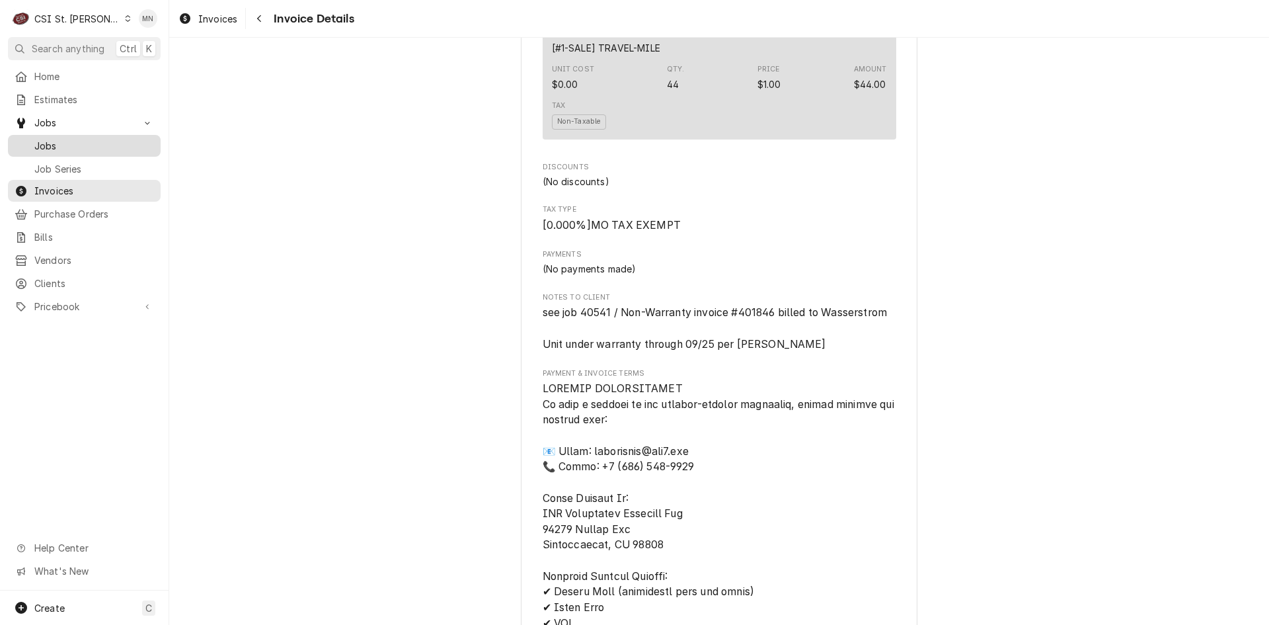
click at [59, 139] on span "Jobs" at bounding box center [94, 146] width 120 height 14
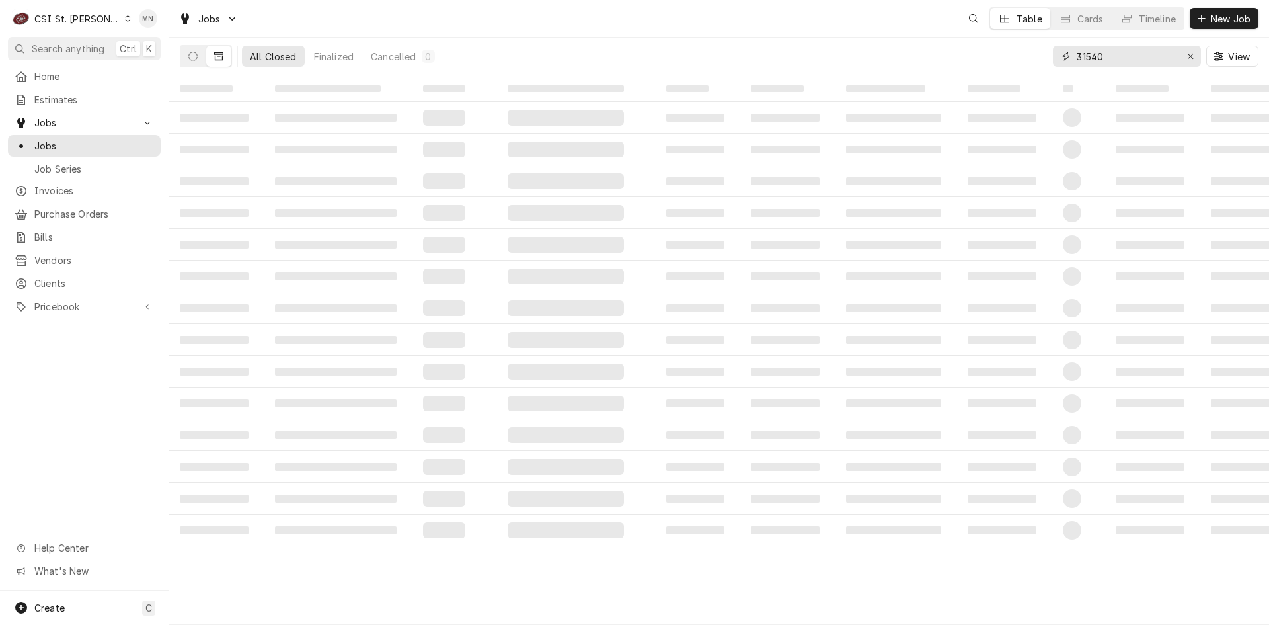
drag, startPoint x: 1126, startPoint y: 61, endPoint x: 853, endPoint y: 58, distance: 273.0
click at [853, 58] on div "All Closed Finalized Cancelled 0 31540 View" at bounding box center [719, 56] width 1079 height 37
type input "40541"
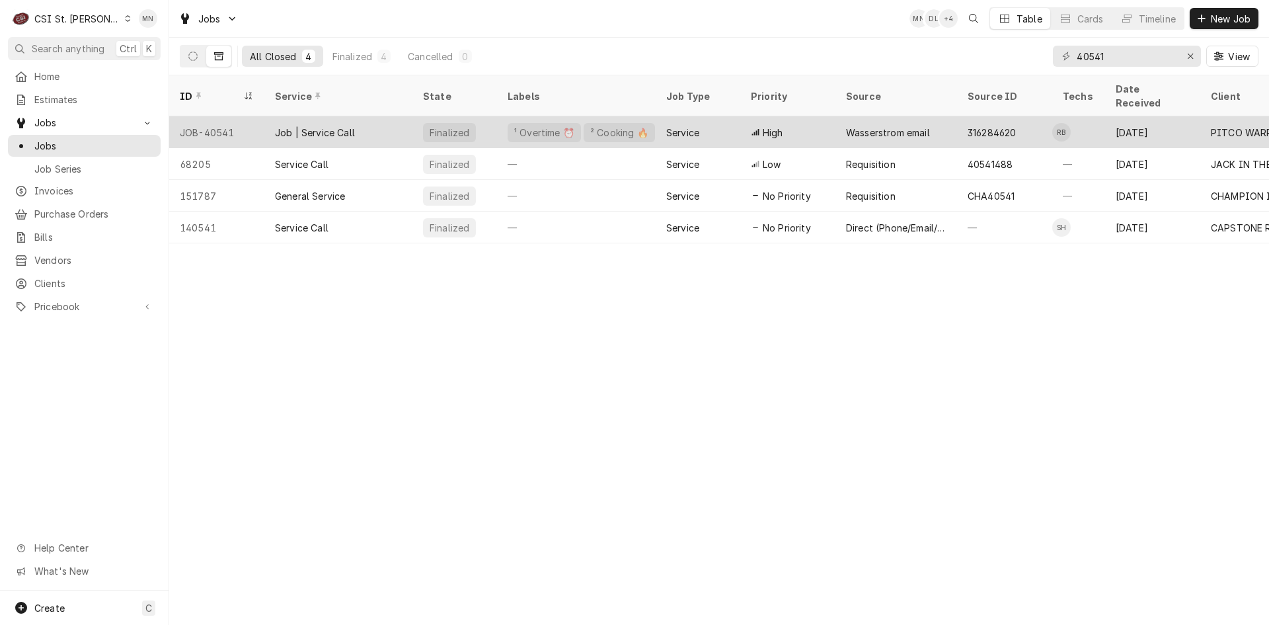
click at [331, 126] on div "Job | Service Call" at bounding box center [315, 133] width 80 height 14
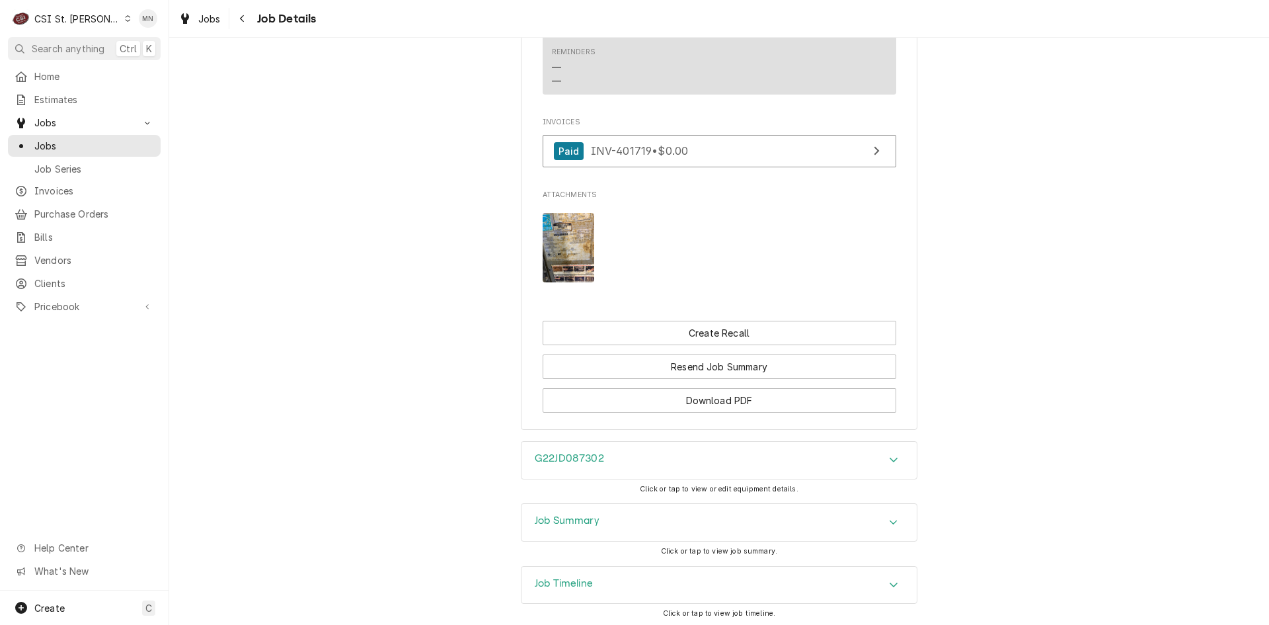
scroll to position [1190, 0]
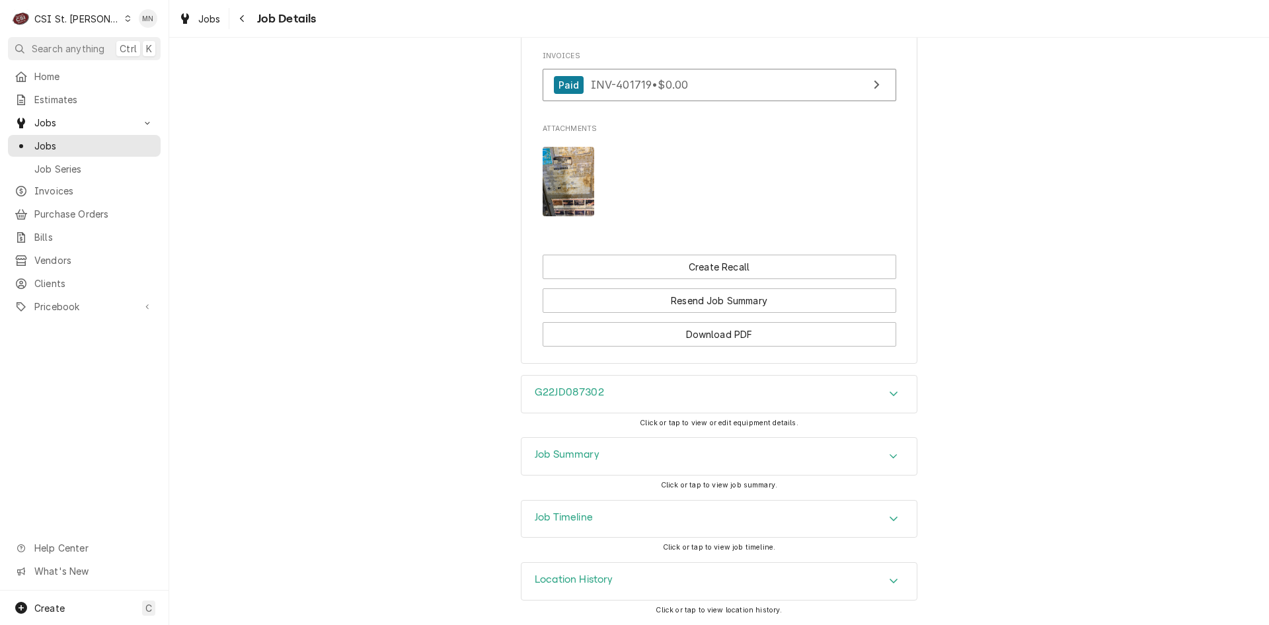
click at [49, 185] on span "Invoices" at bounding box center [94, 191] width 120 height 14
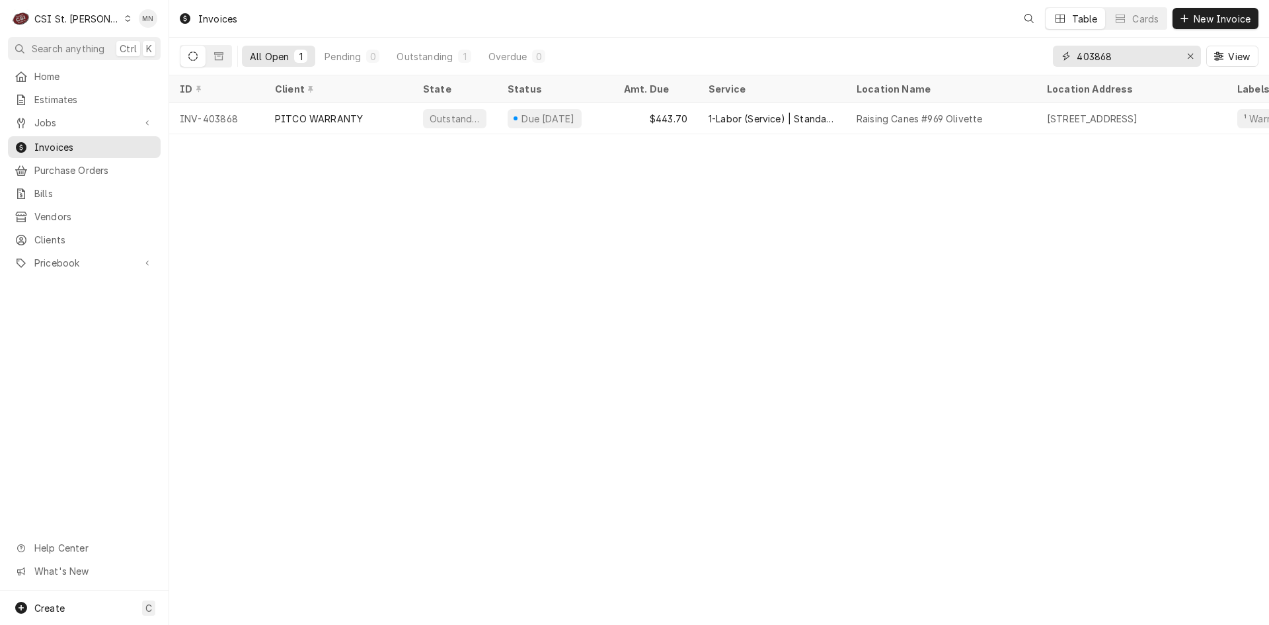
drag, startPoint x: 1141, startPoint y: 60, endPoint x: 860, endPoint y: 56, distance: 281.6
click at [860, 56] on div "All Open 1 Pending 0 Outstanding 1 Overdue 0 403868 View" at bounding box center [719, 56] width 1079 height 37
type input "403837"
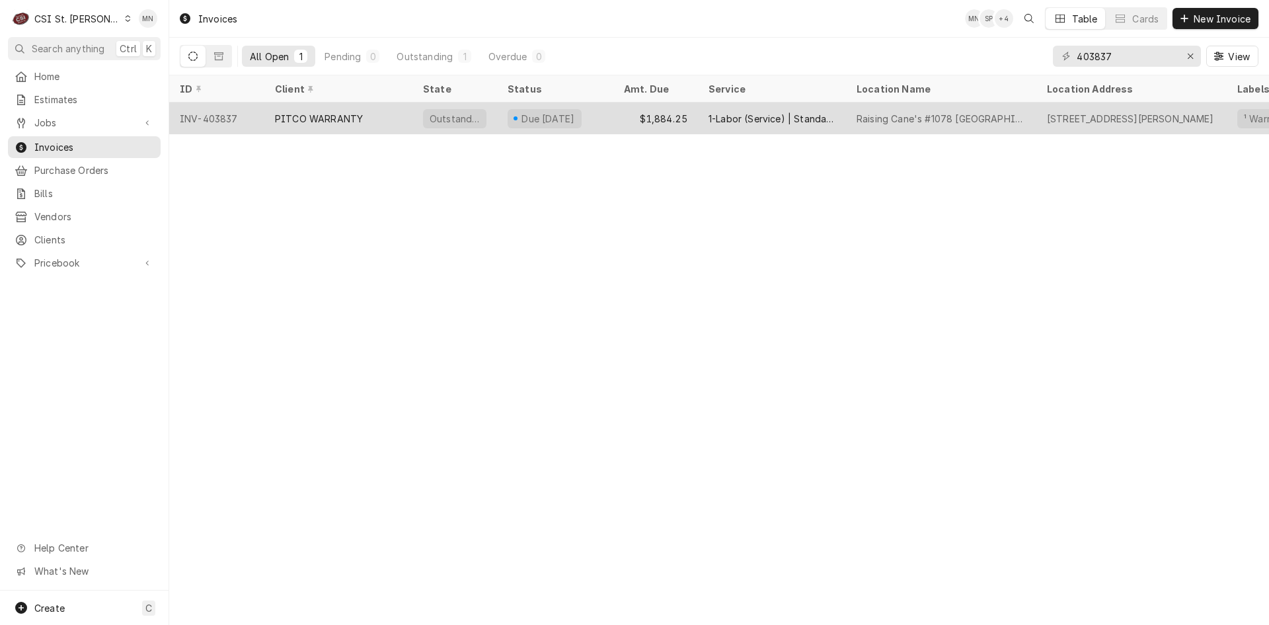
click at [354, 112] on div "PITCO WARRANTY" at bounding box center [319, 119] width 88 height 14
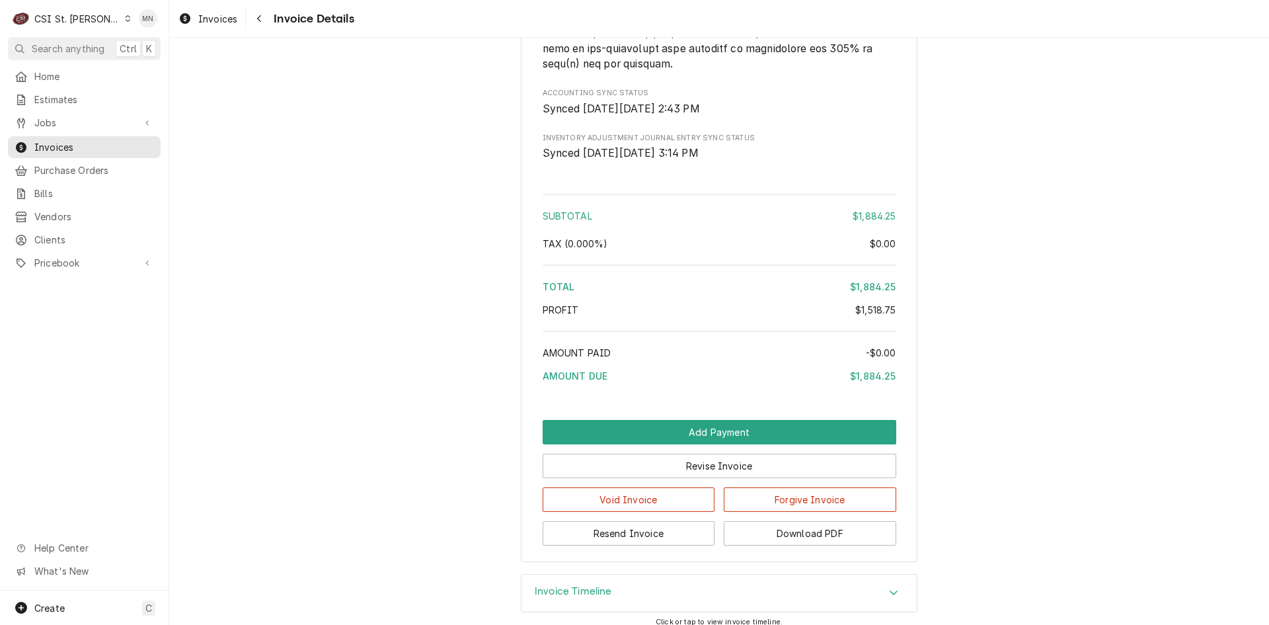
scroll to position [2634, 0]
